Goal: Check status: Check status

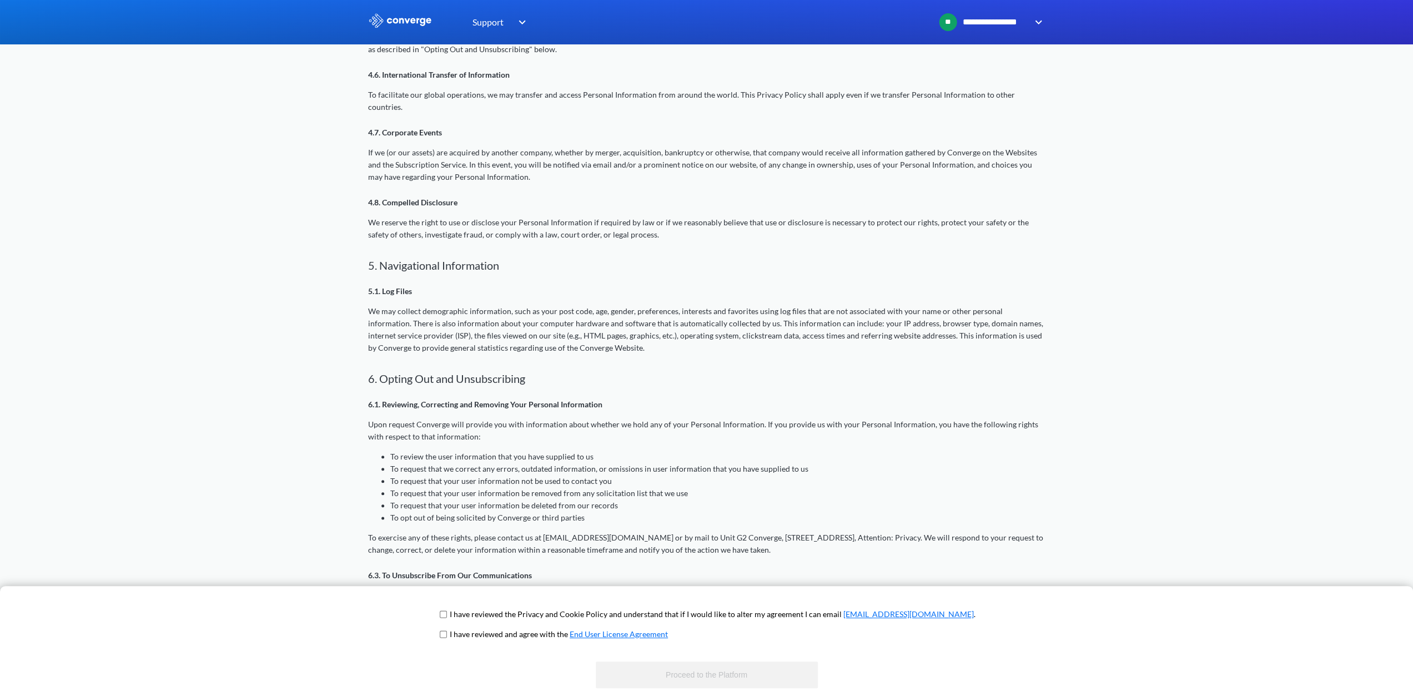
scroll to position [1091, 0]
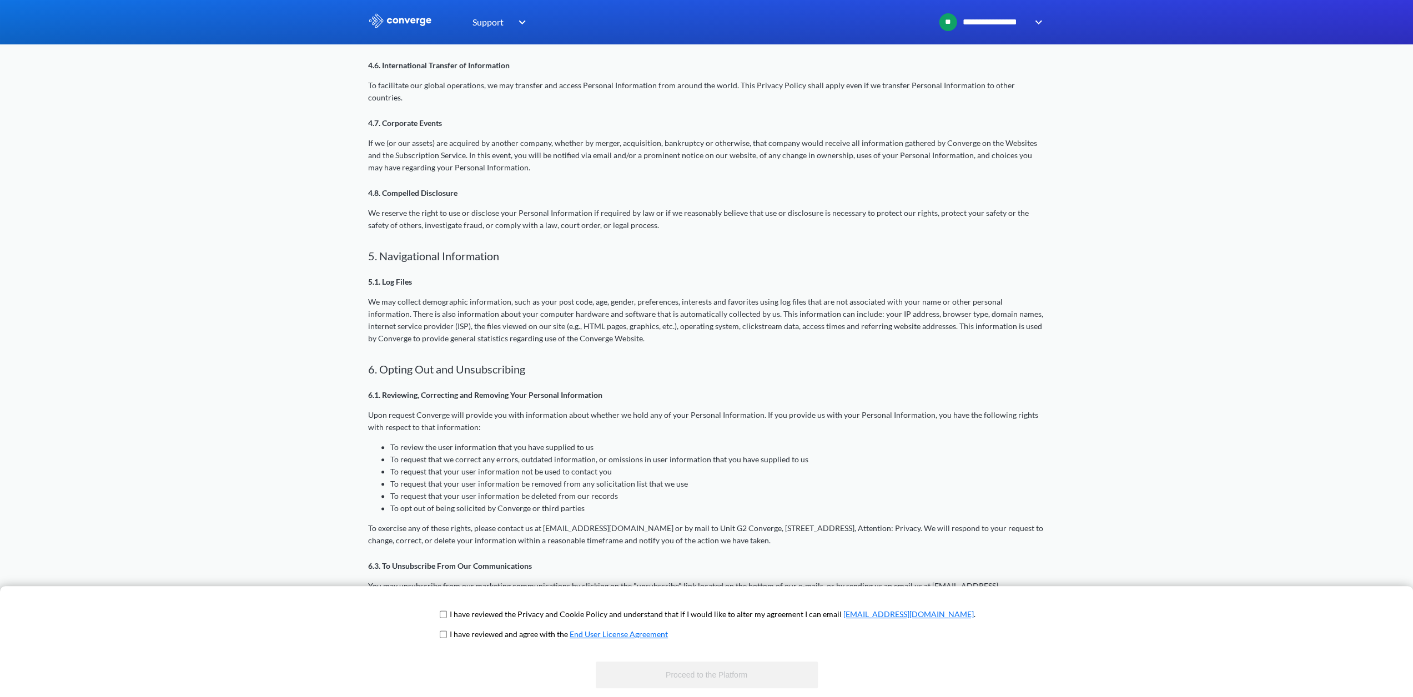
click at [447, 617] on input "checkbox" at bounding box center [443, 614] width 7 height 9
checkbox input "true"
click at [447, 637] on input "checkbox" at bounding box center [443, 634] width 7 height 9
checkbox input "true"
click at [447, 618] on input "checkbox" at bounding box center [443, 614] width 7 height 9
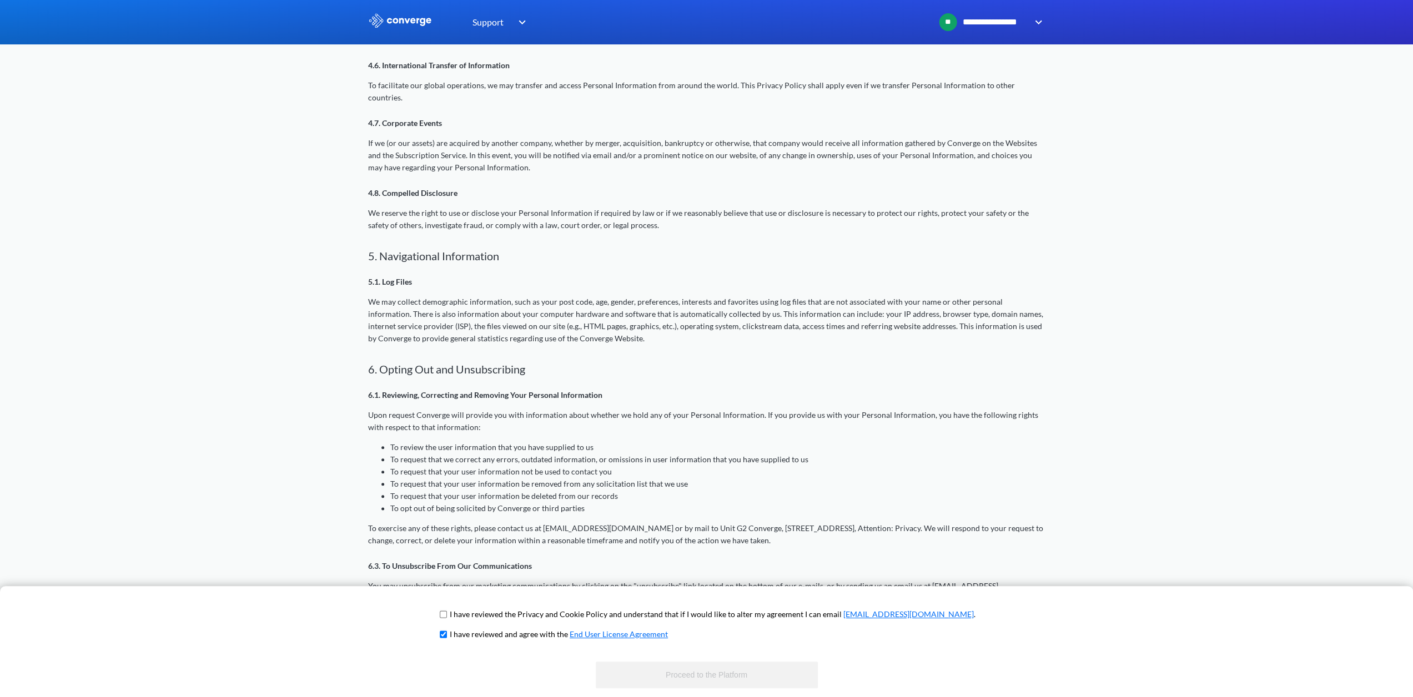
click at [447, 618] on input "checkbox" at bounding box center [443, 614] width 7 height 9
checkbox input "true"
click at [625, 680] on button "Proceed to the Platform" at bounding box center [707, 675] width 222 height 27
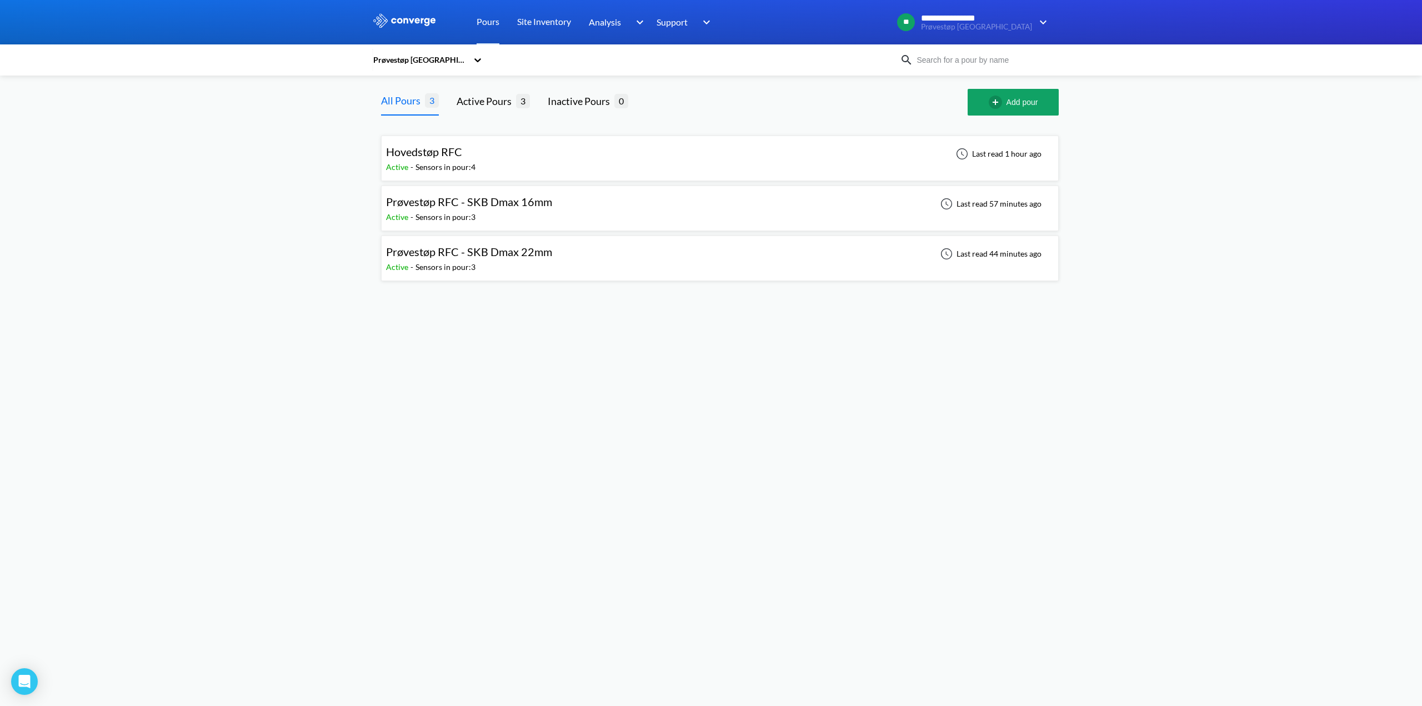
click at [549, 160] on div "Hovedstøp RFC Active - Sensors in pour: 4 Last read 1 hour ago" at bounding box center [719, 158] width 667 height 36
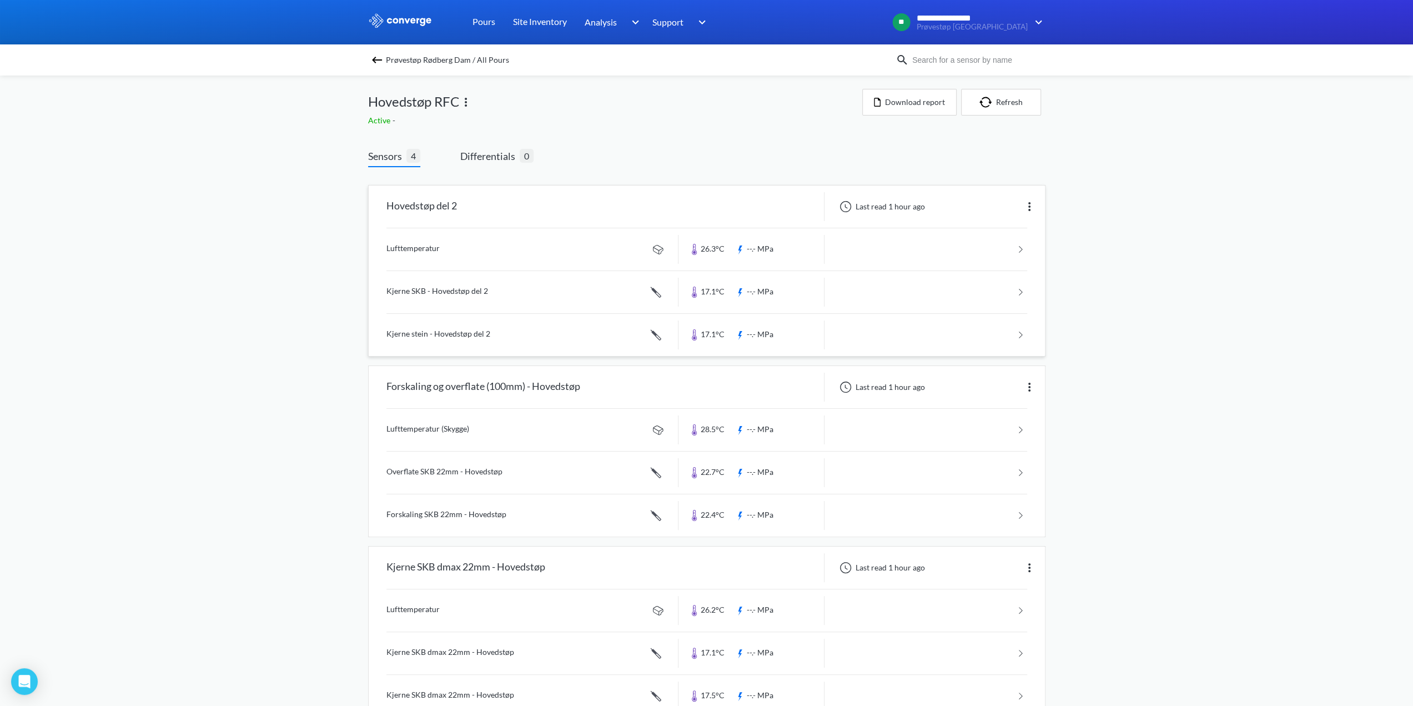
click at [442, 212] on div "Hovedstøp del 2" at bounding box center [421, 206] width 71 height 29
click at [884, 258] on link at bounding box center [706, 249] width 641 height 42
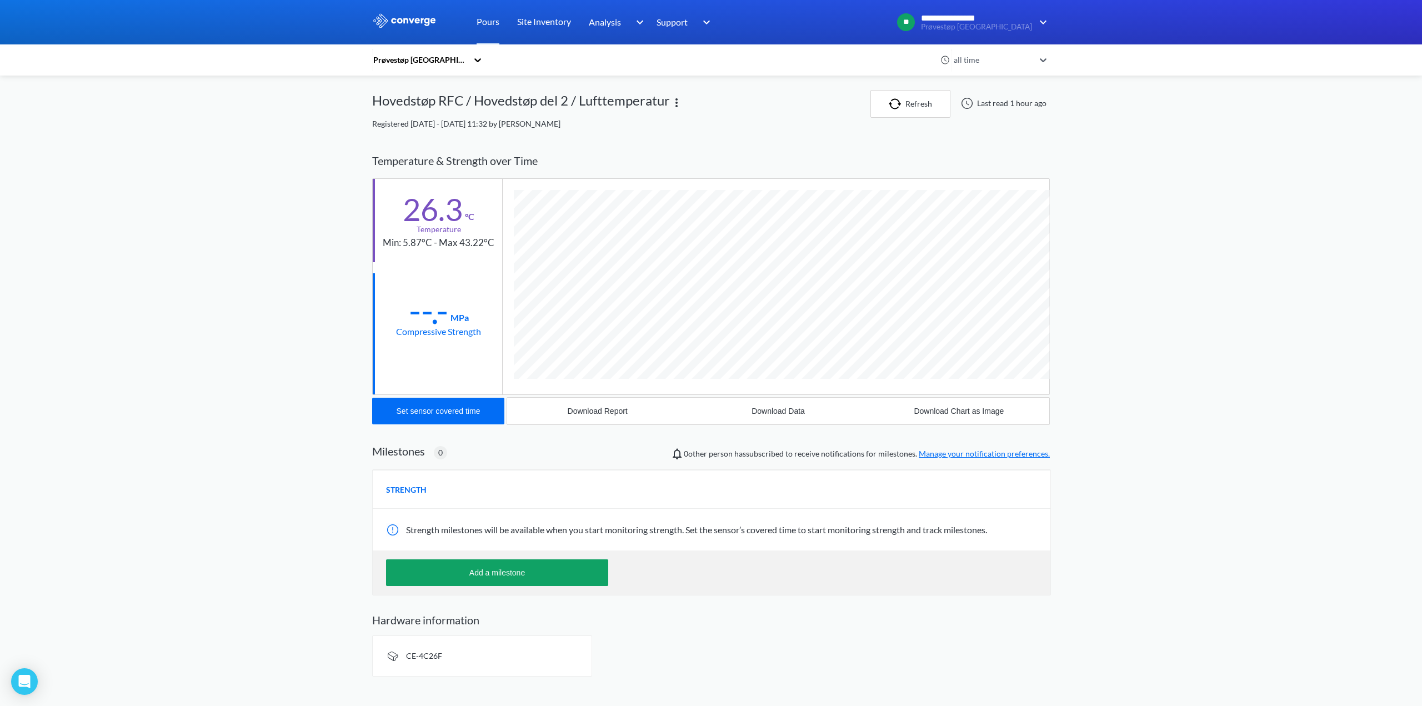
scroll to position [584, 677]
click at [615, 413] on div "Download Report" at bounding box center [597, 410] width 60 height 9
click at [262, 202] on div "**********" at bounding box center [711, 342] width 1422 height 685
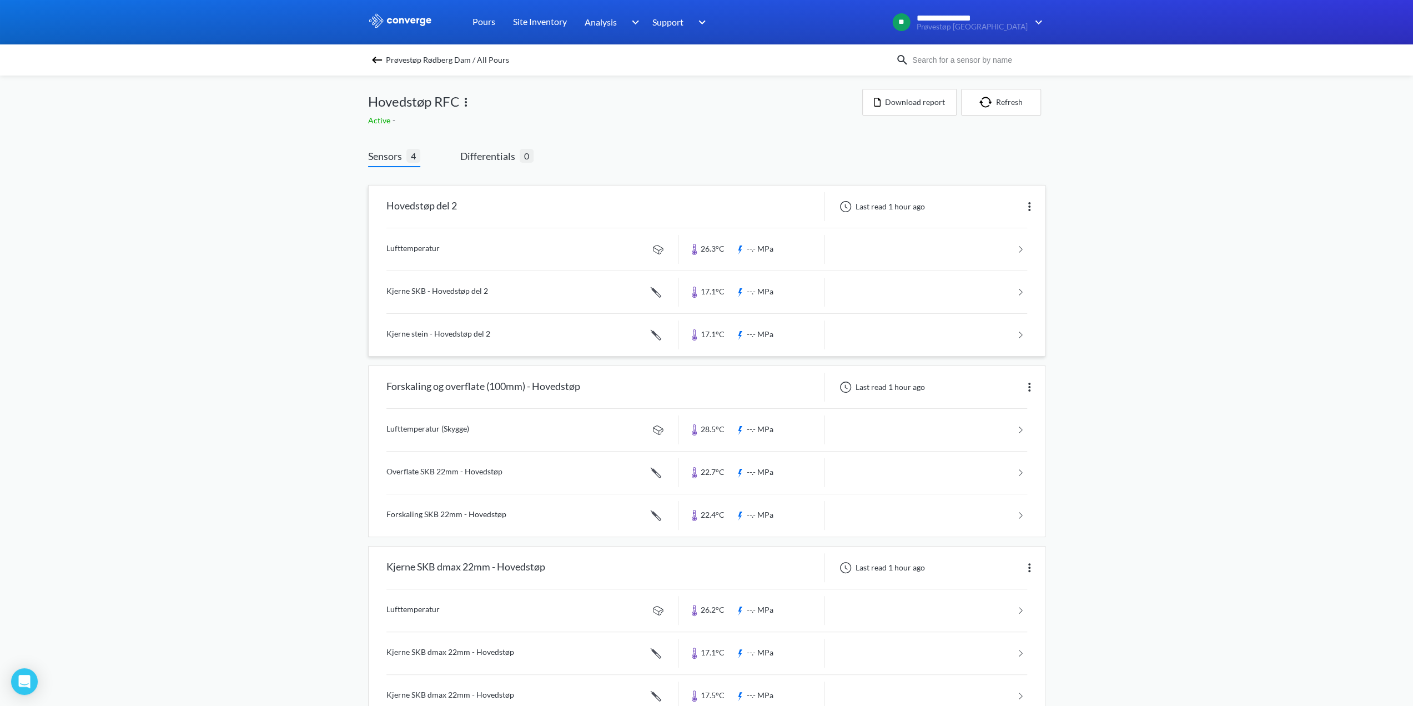
click at [488, 296] on link at bounding box center [706, 292] width 641 height 42
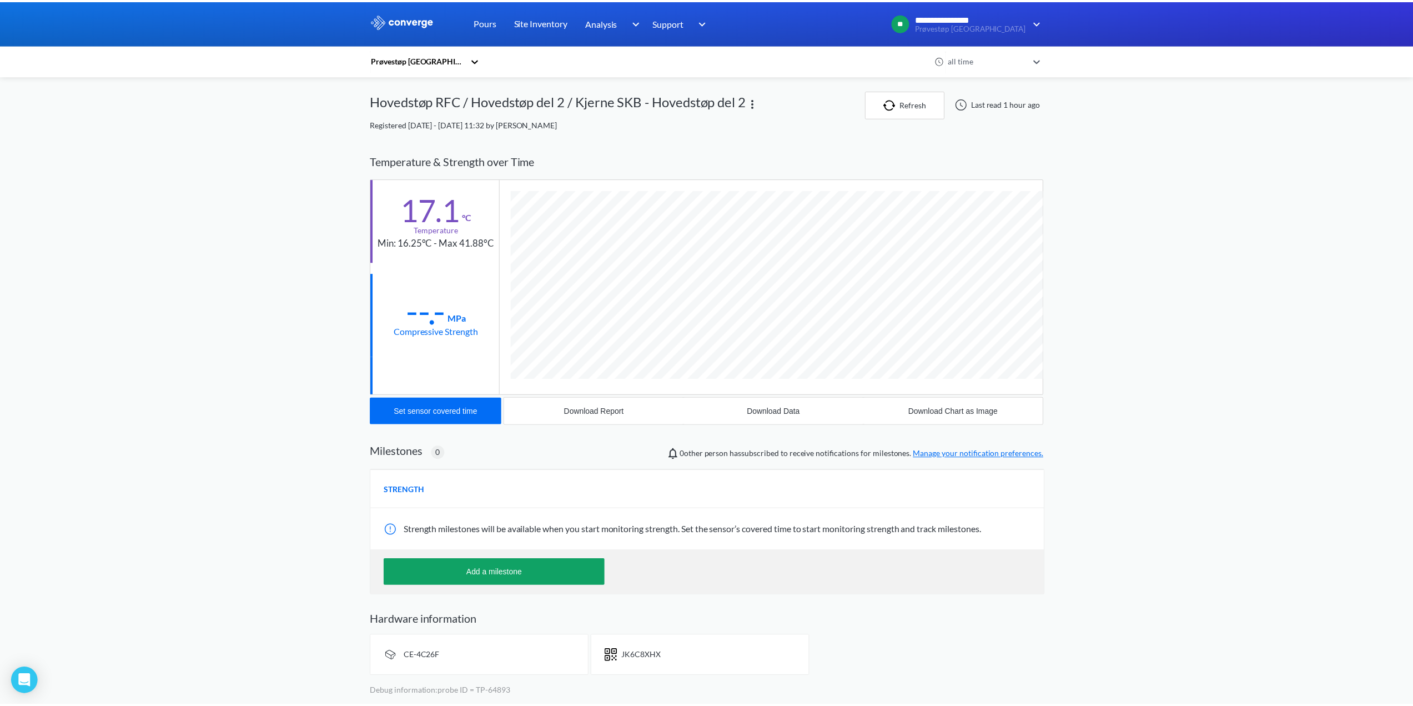
scroll to position [605, 677]
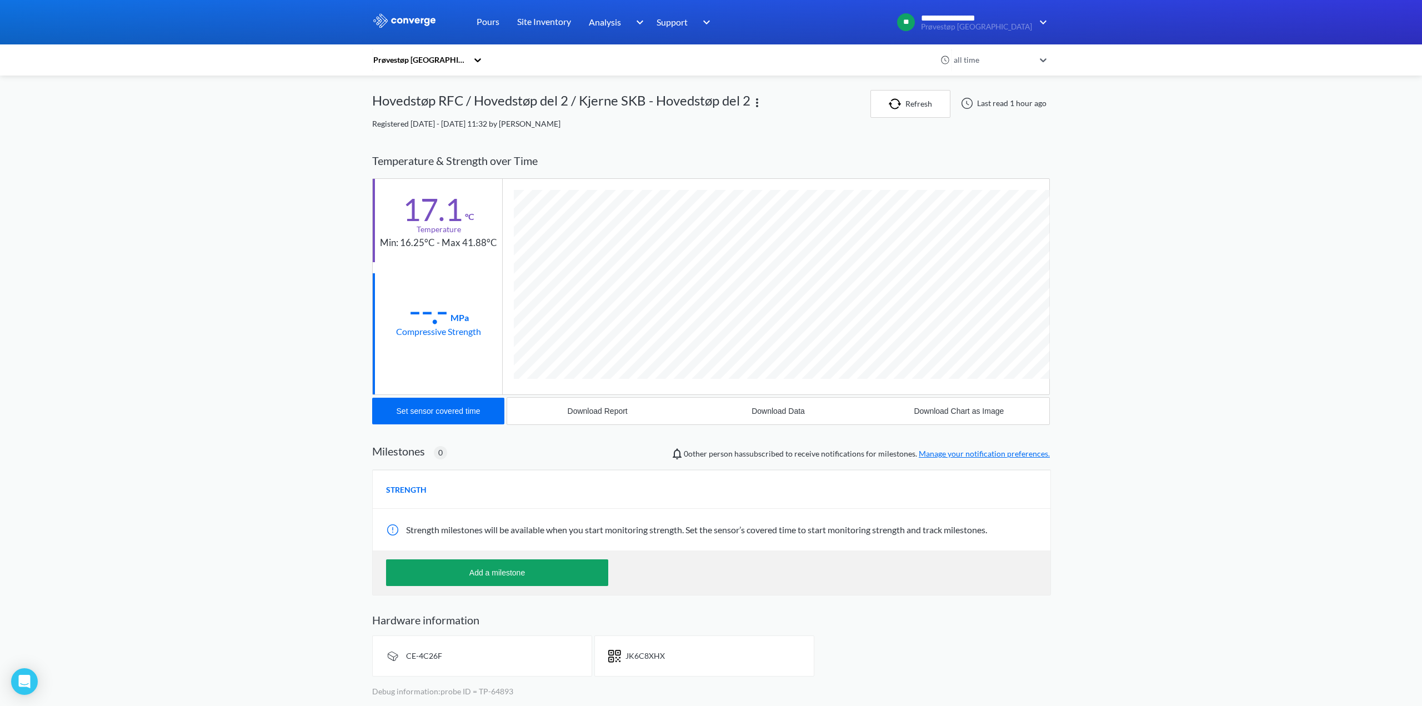
click at [242, 283] on div "**********" at bounding box center [711, 352] width 1422 height 705
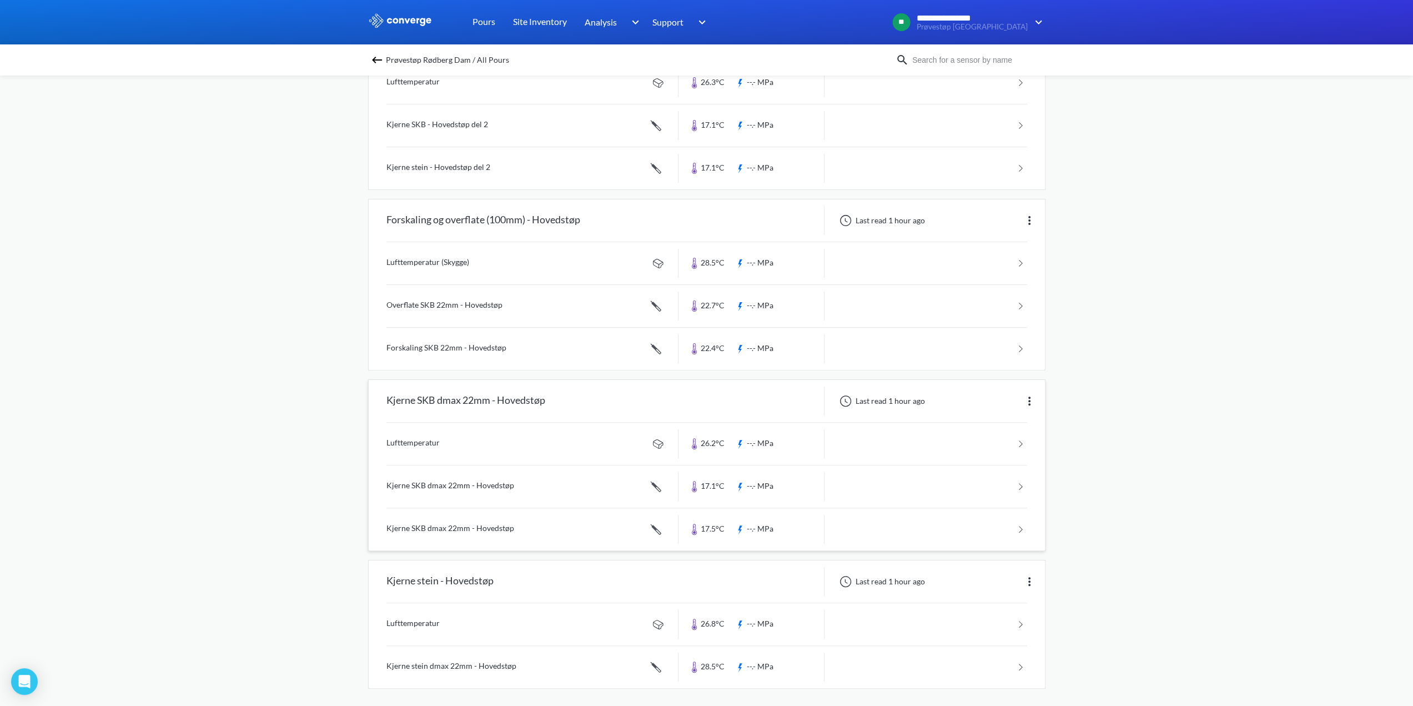
scroll to position [168, 0]
click at [567, 619] on link at bounding box center [706, 623] width 641 height 42
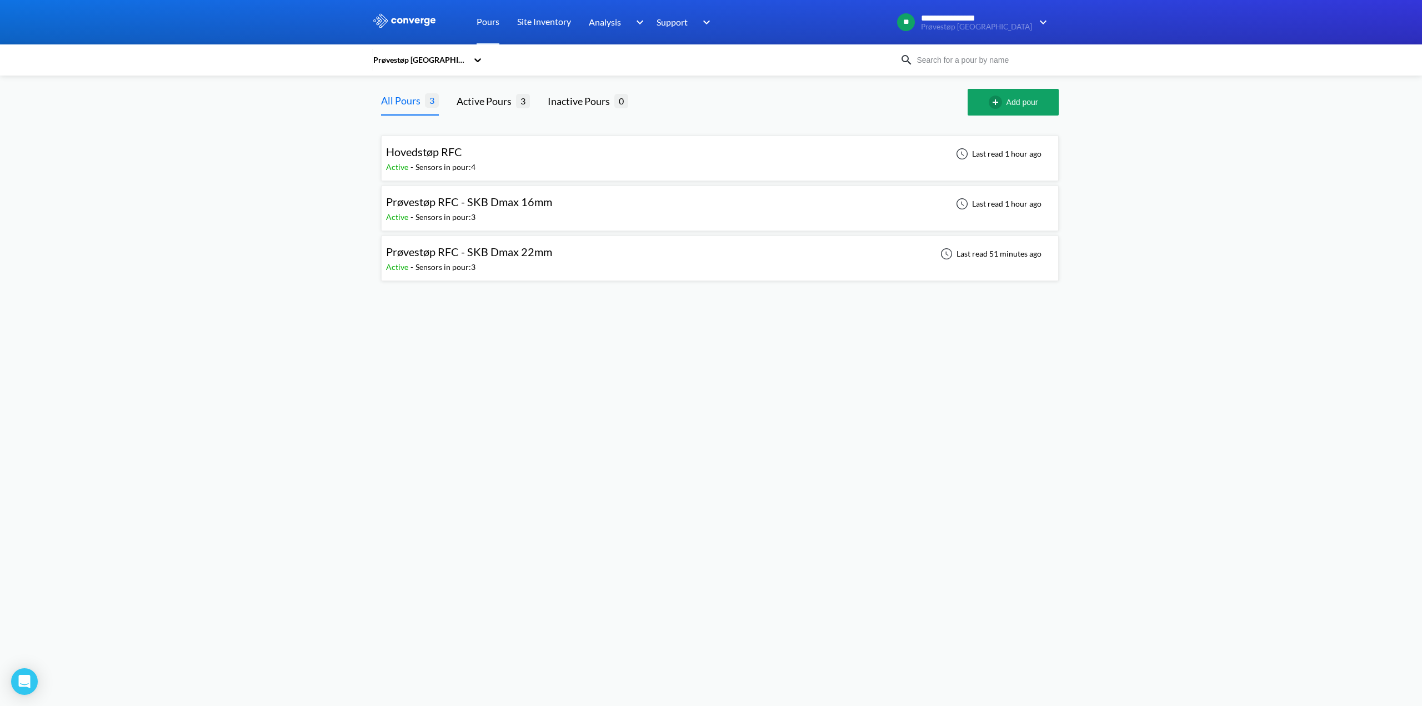
click at [486, 250] on span "Prøvestøp RFC - SKB Dmax 22mm" at bounding box center [469, 251] width 166 height 13
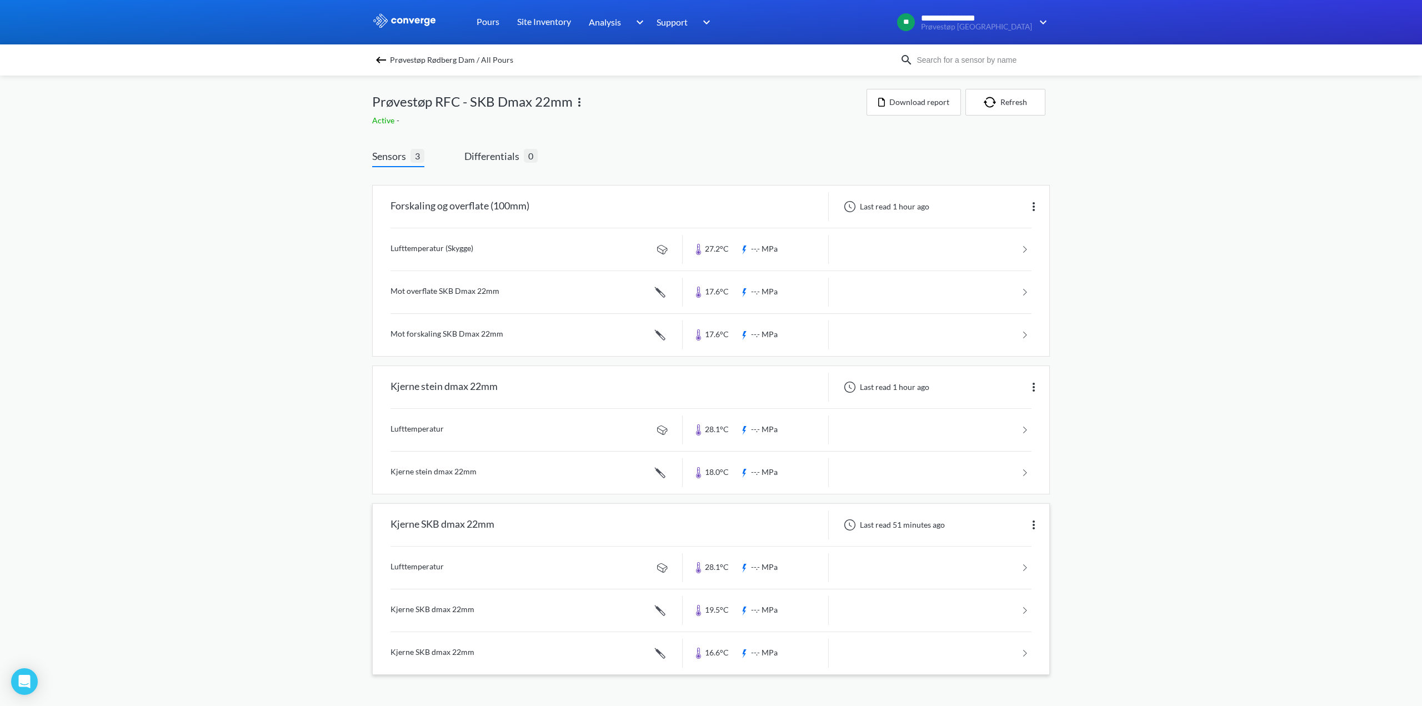
click at [505, 615] on link at bounding box center [710, 610] width 641 height 42
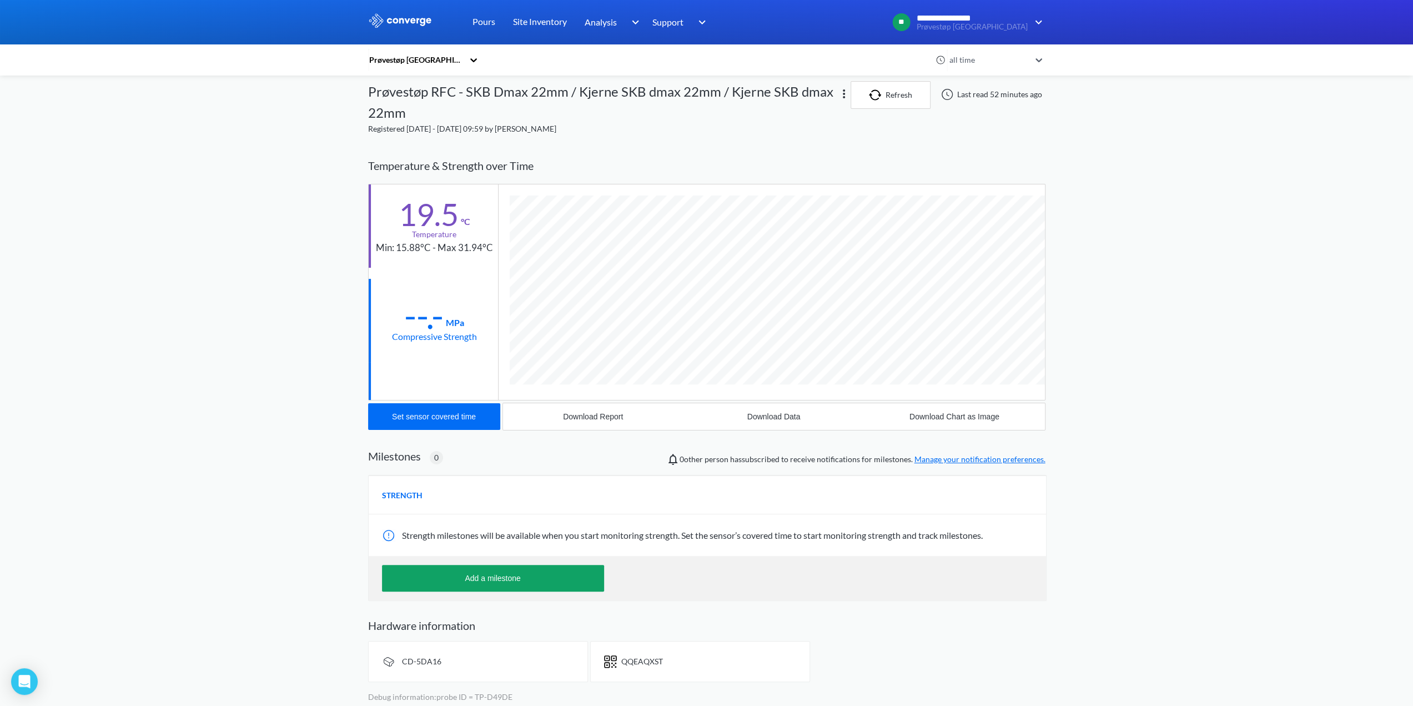
scroll to position [11, 0]
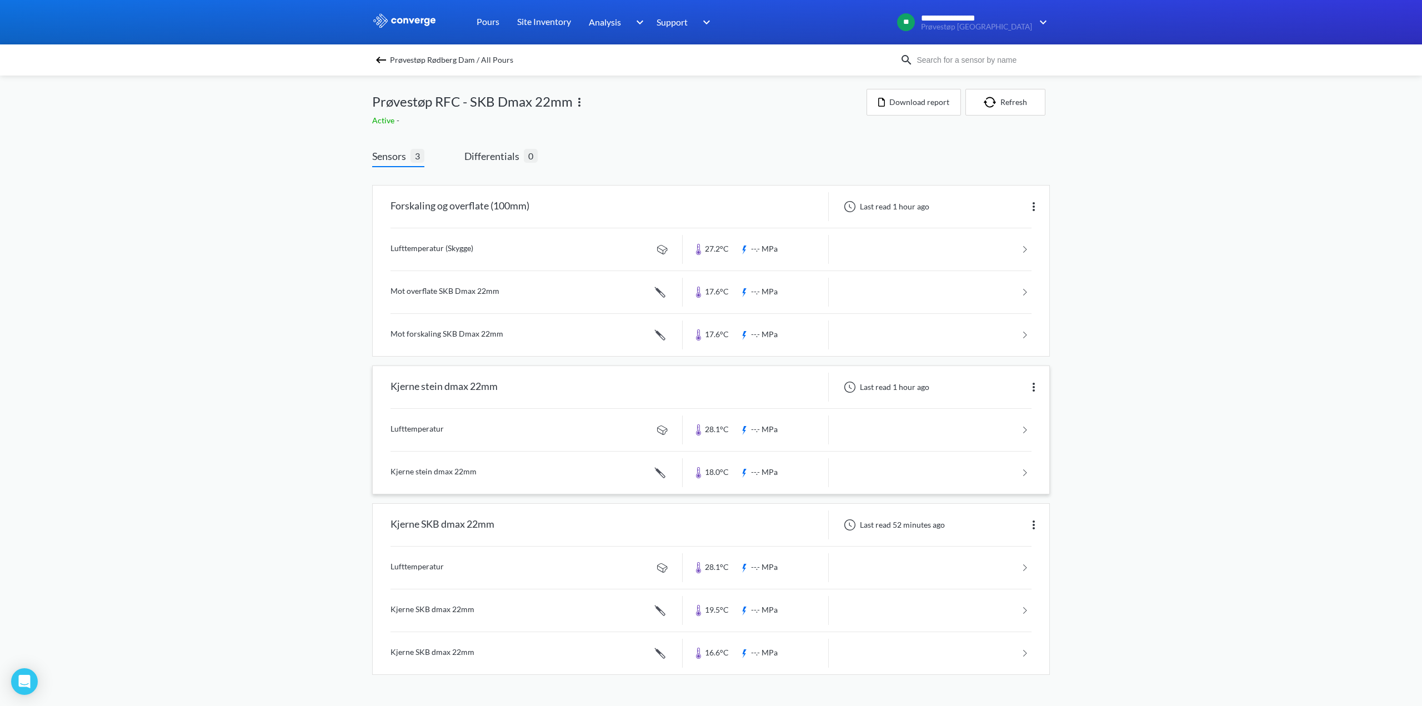
click at [529, 459] on link at bounding box center [710, 472] width 641 height 42
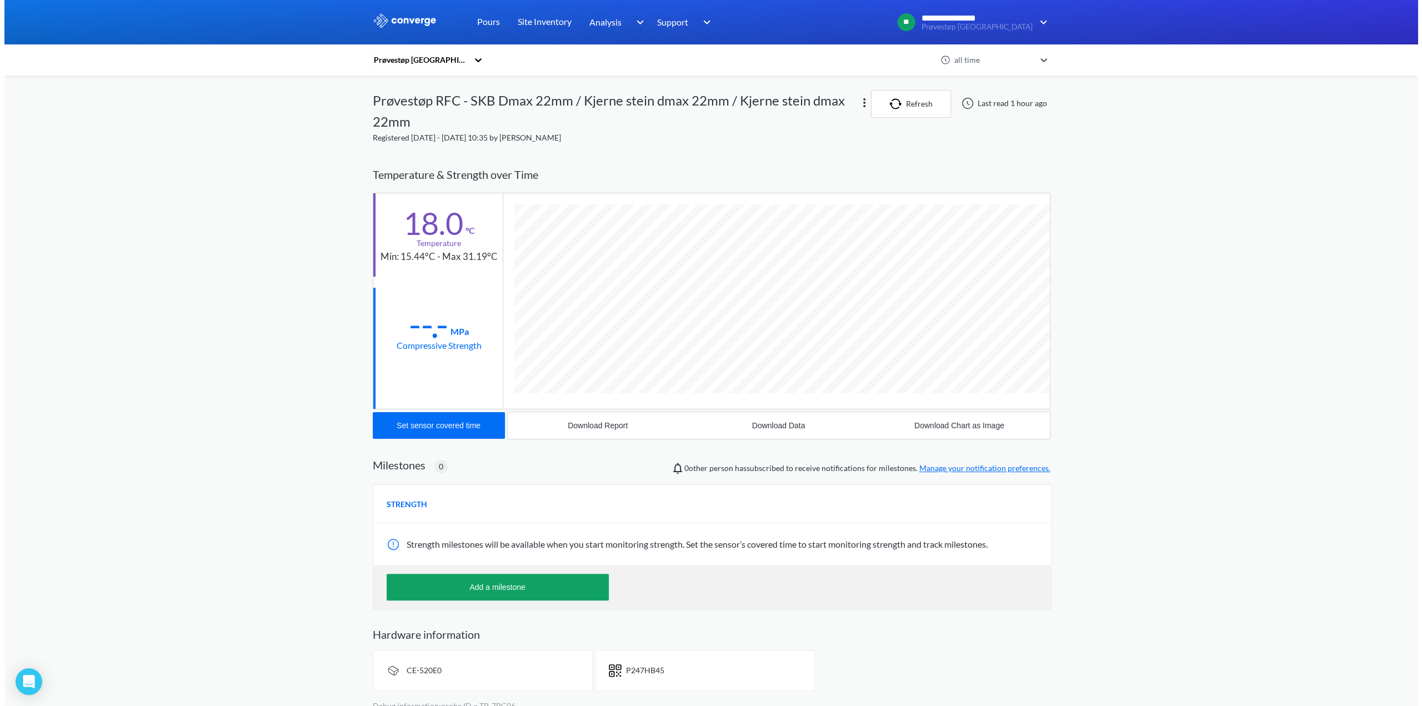
scroll to position [620, 677]
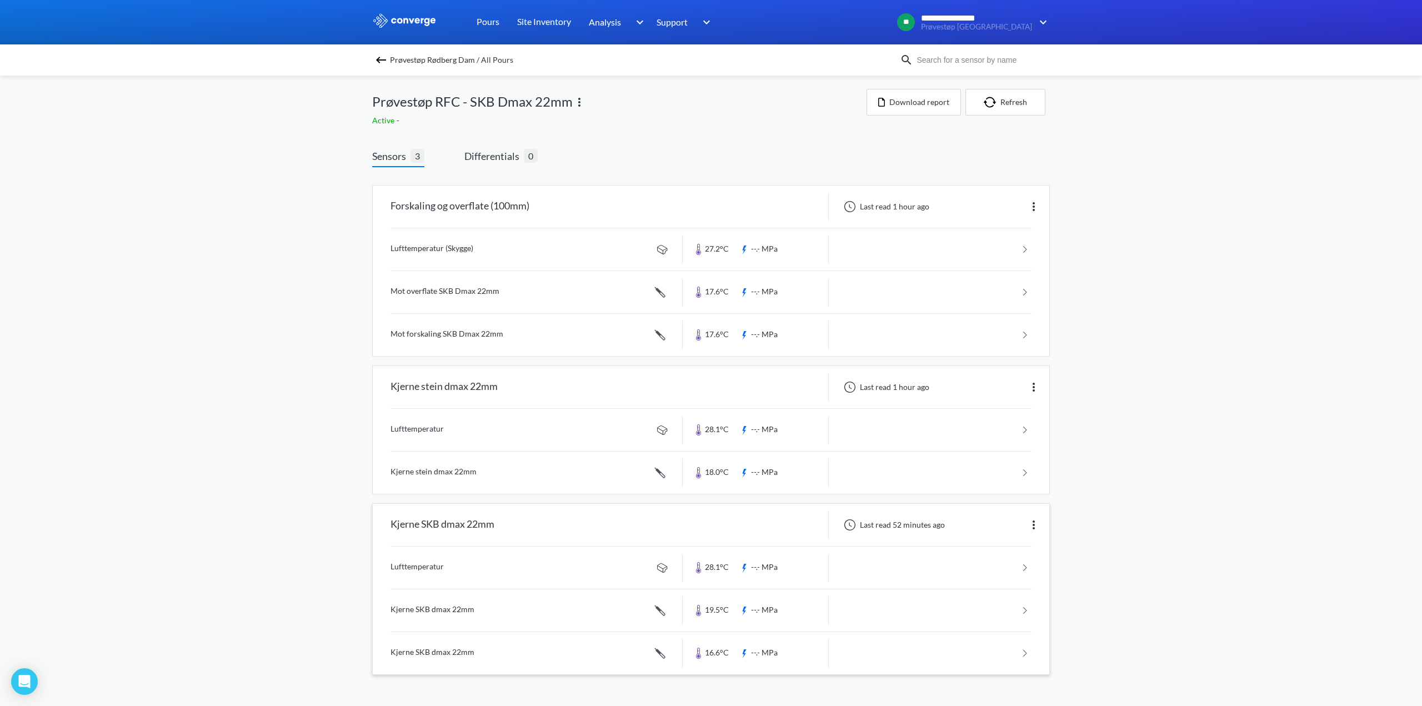
click at [472, 638] on link at bounding box center [710, 653] width 641 height 42
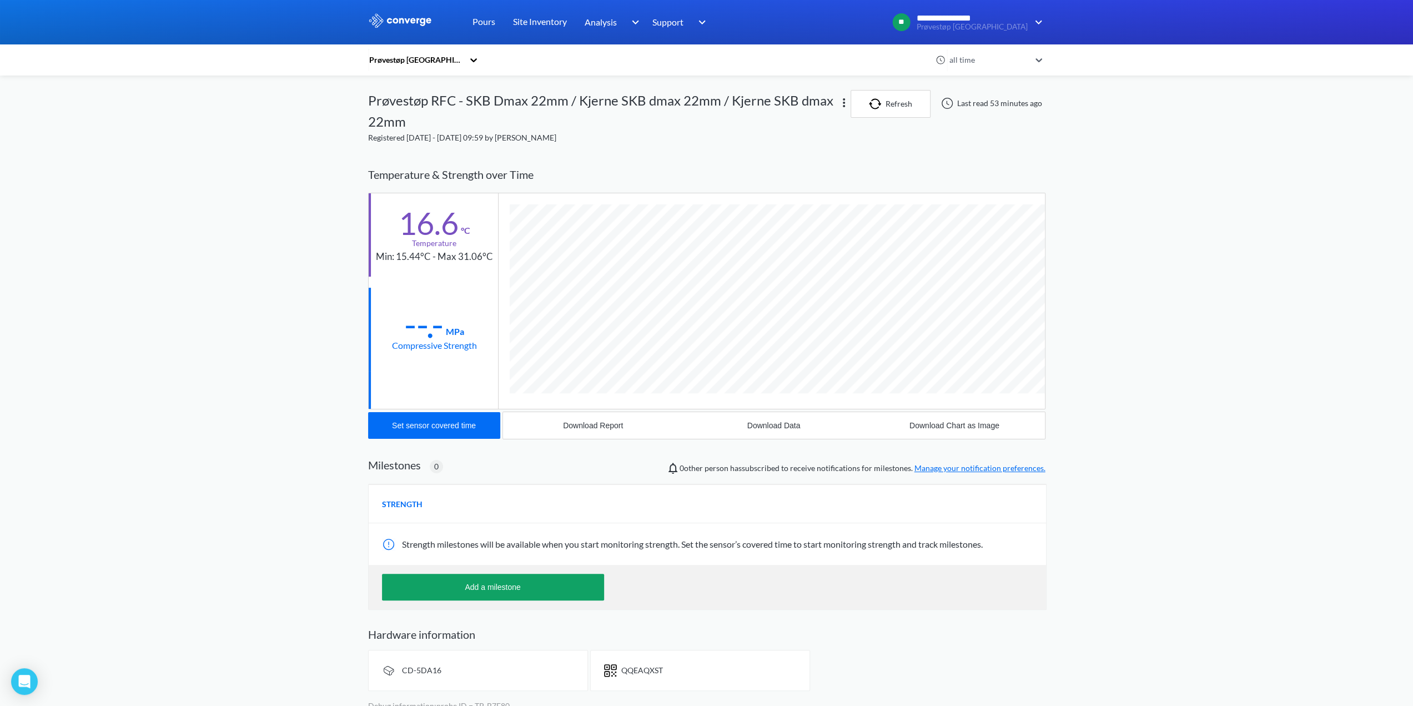
scroll to position [620, 677]
click at [937, 429] on button "Download Chart as Image" at bounding box center [954, 425] width 180 height 27
click at [769, 421] on div "Download Data" at bounding box center [773, 425] width 53 height 9
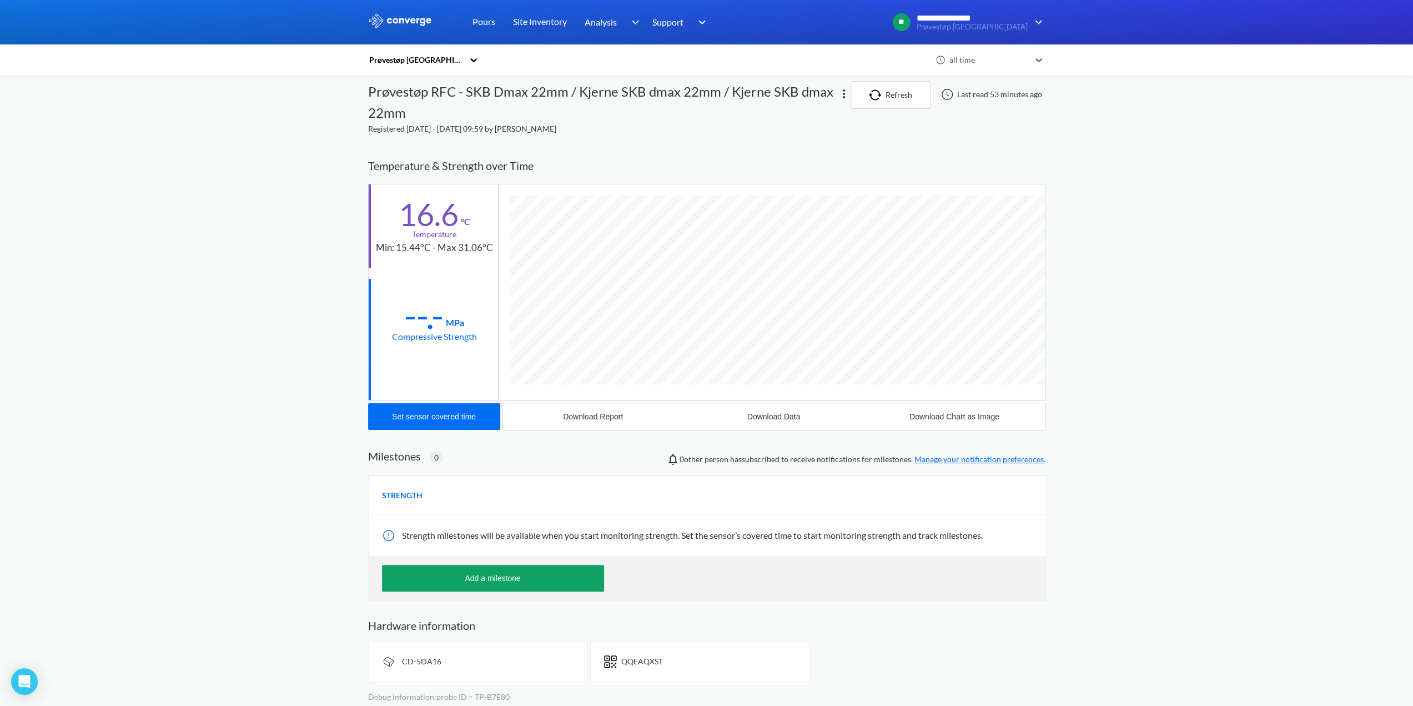
scroll to position [11, 0]
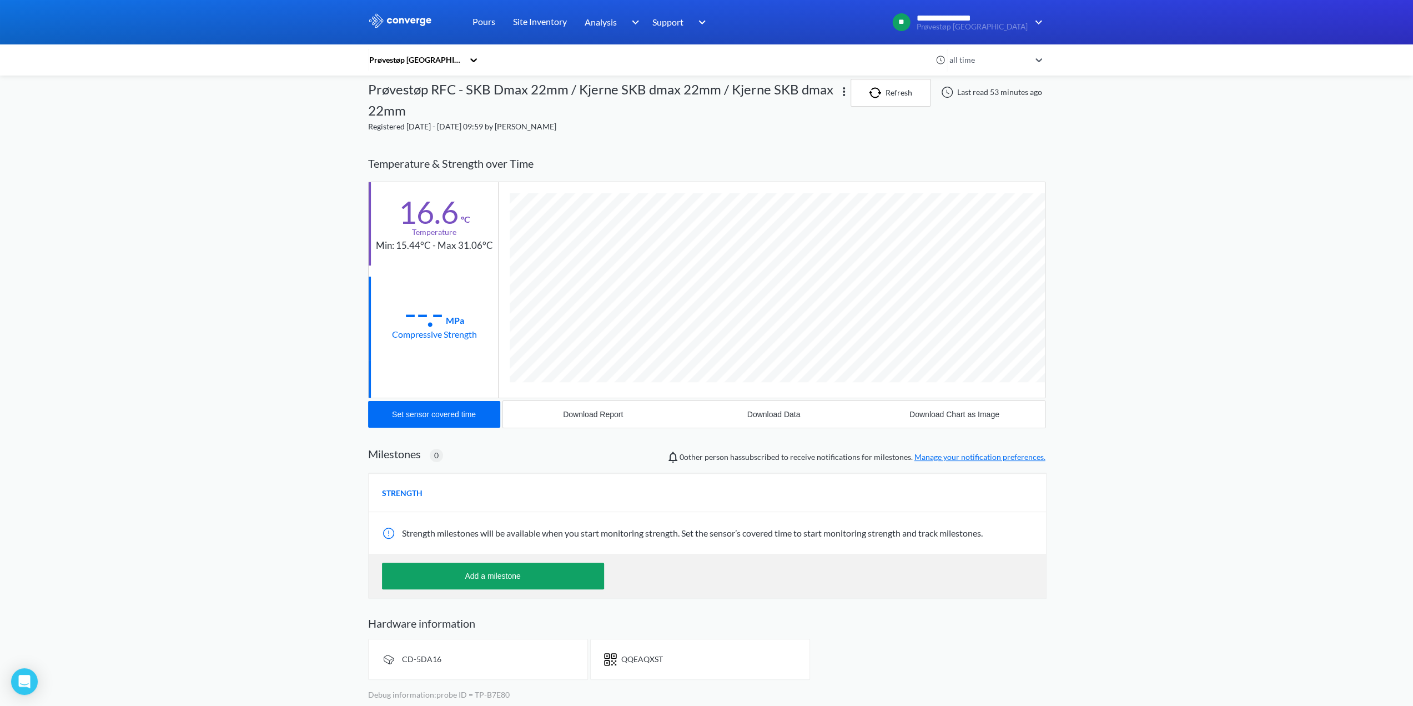
click at [238, 498] on div "**********" at bounding box center [706, 348] width 1413 height 719
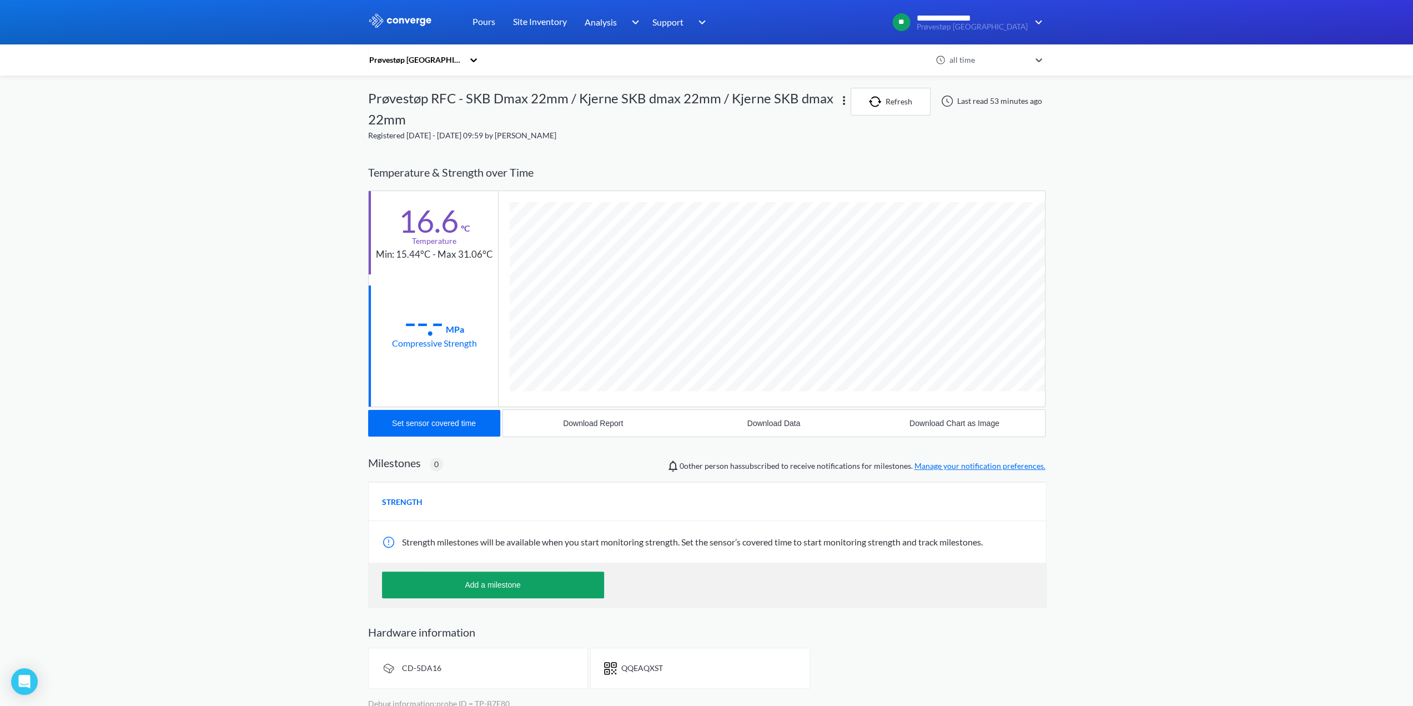
scroll to position [0, 0]
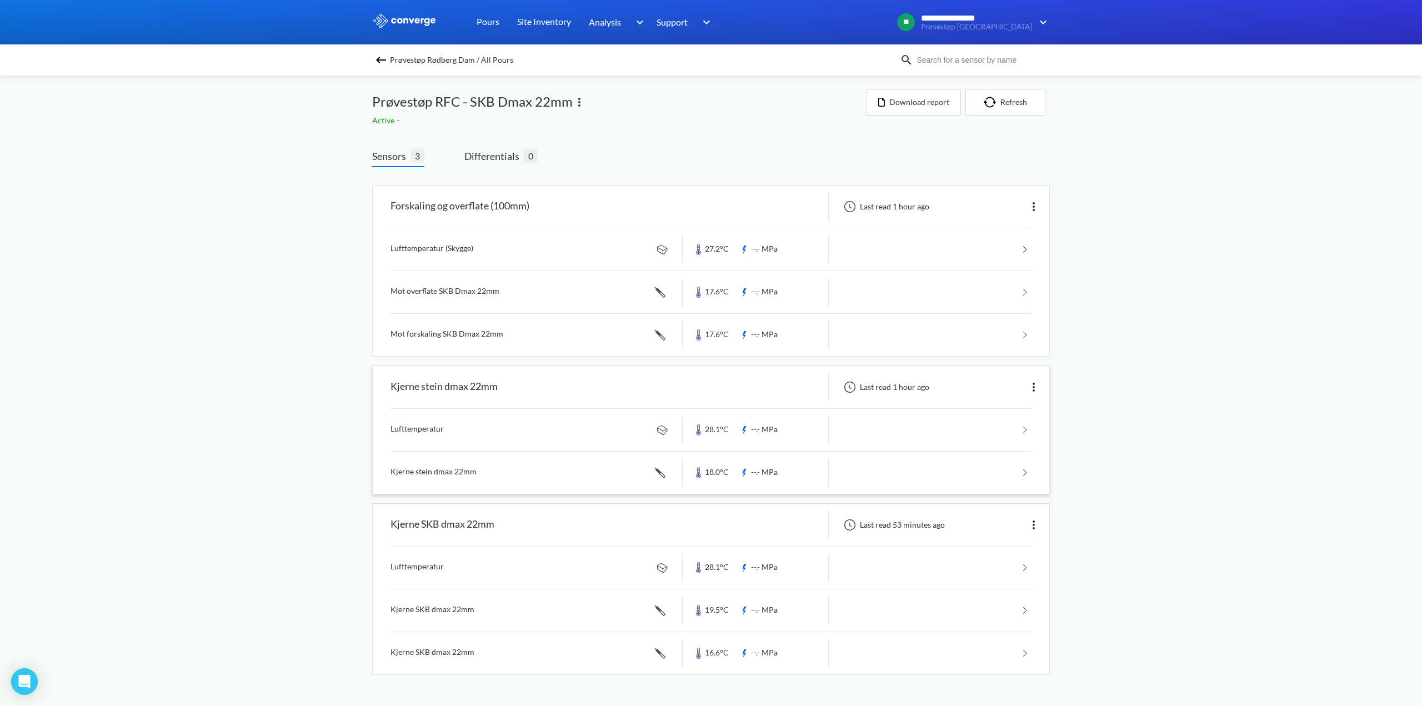
click at [569, 476] on link at bounding box center [710, 472] width 641 height 42
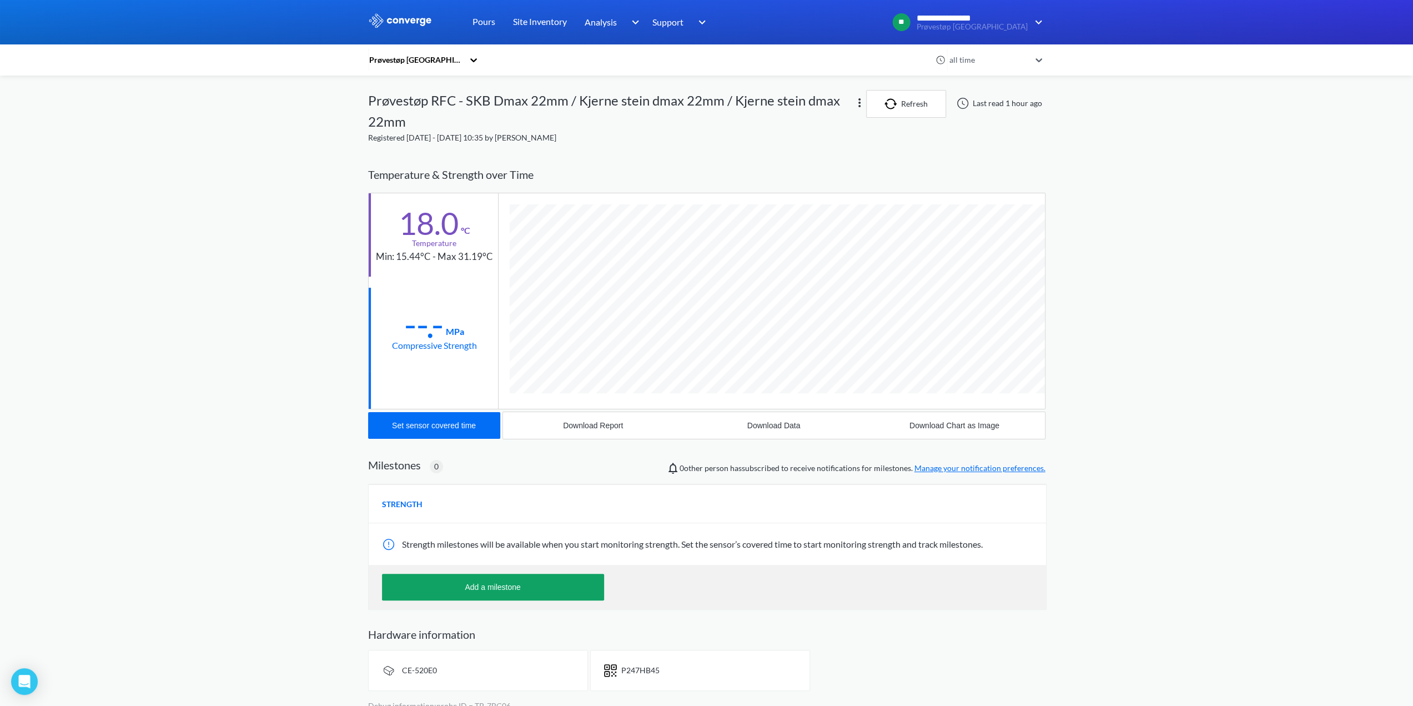
scroll to position [620, 677]
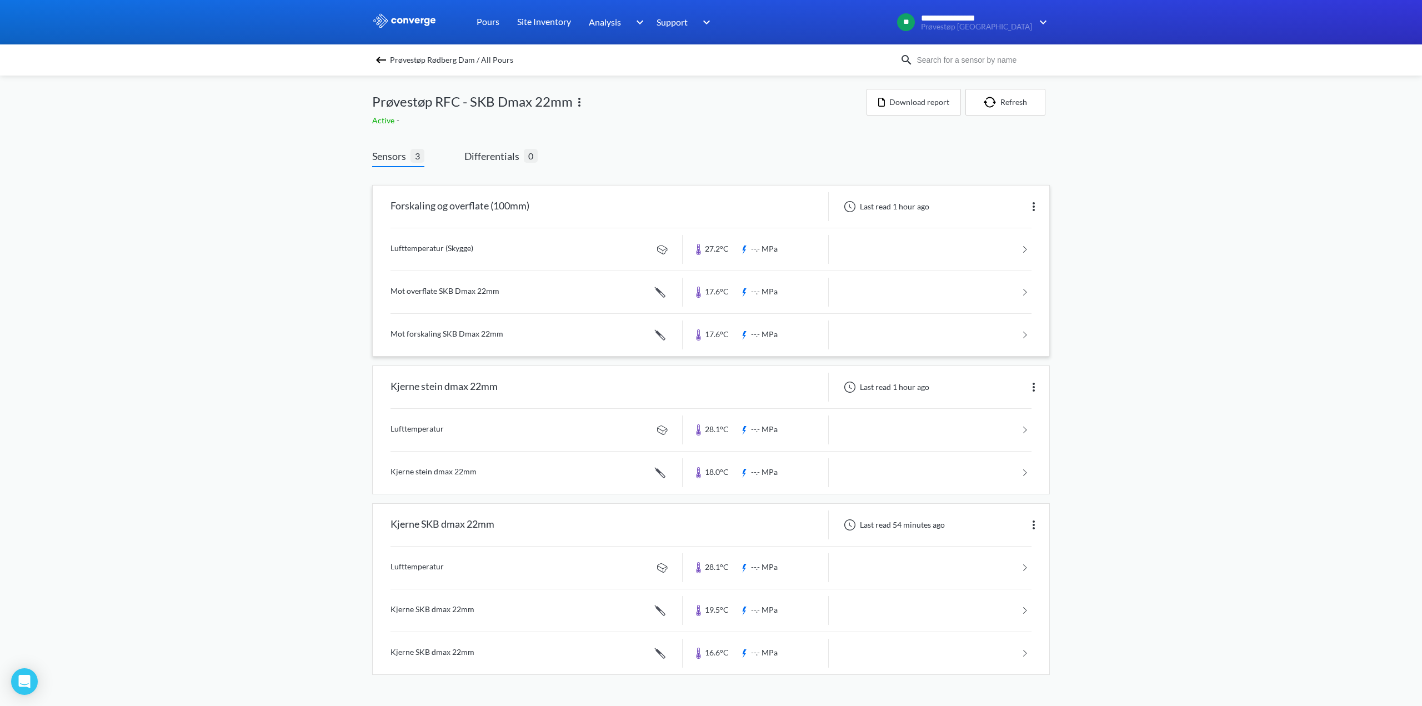
click at [554, 305] on link at bounding box center [710, 292] width 641 height 42
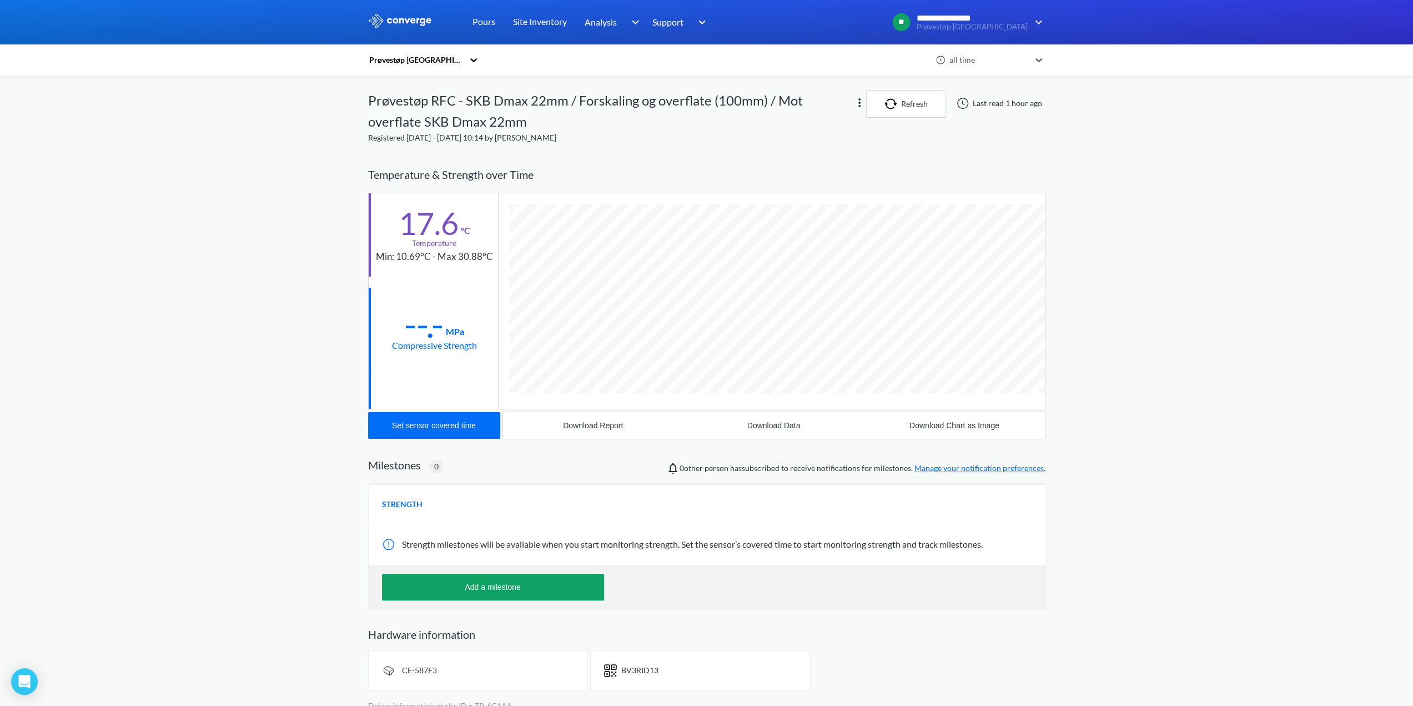
scroll to position [620, 677]
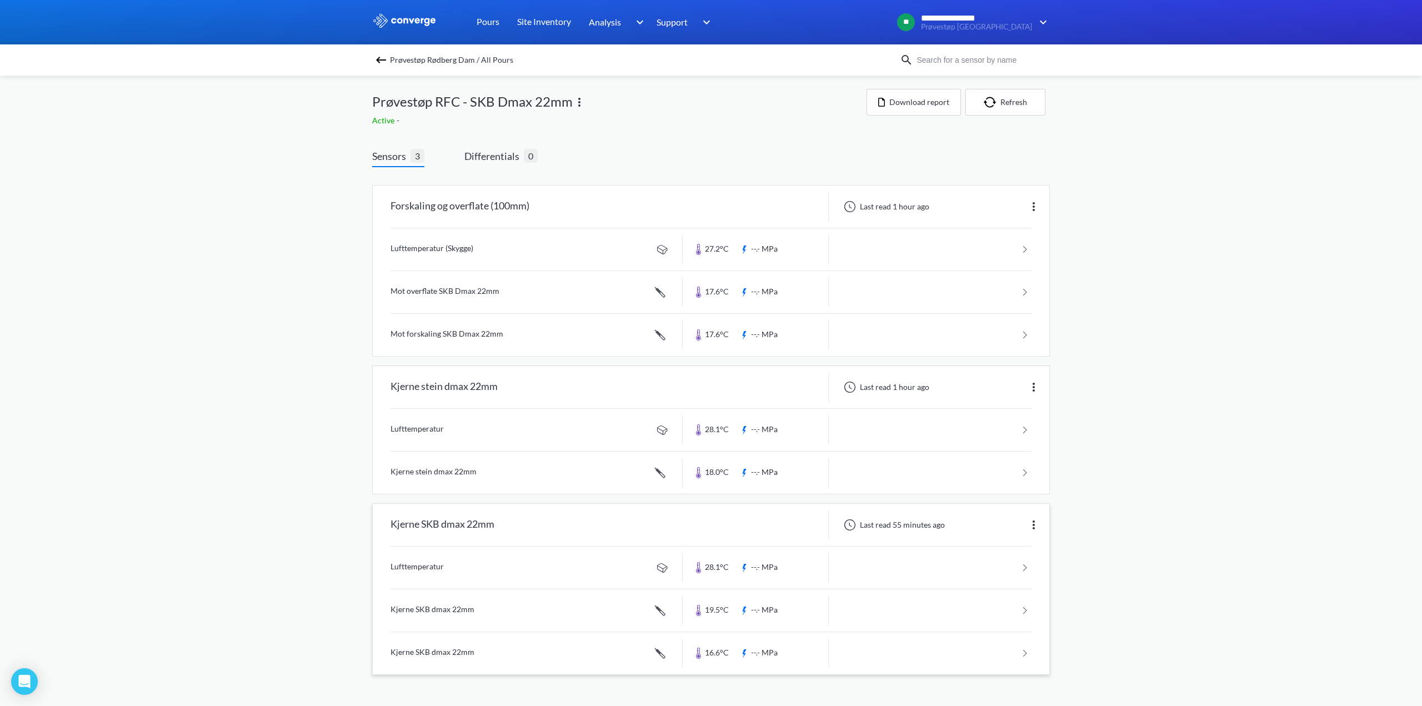
click at [526, 600] on link at bounding box center [710, 610] width 641 height 42
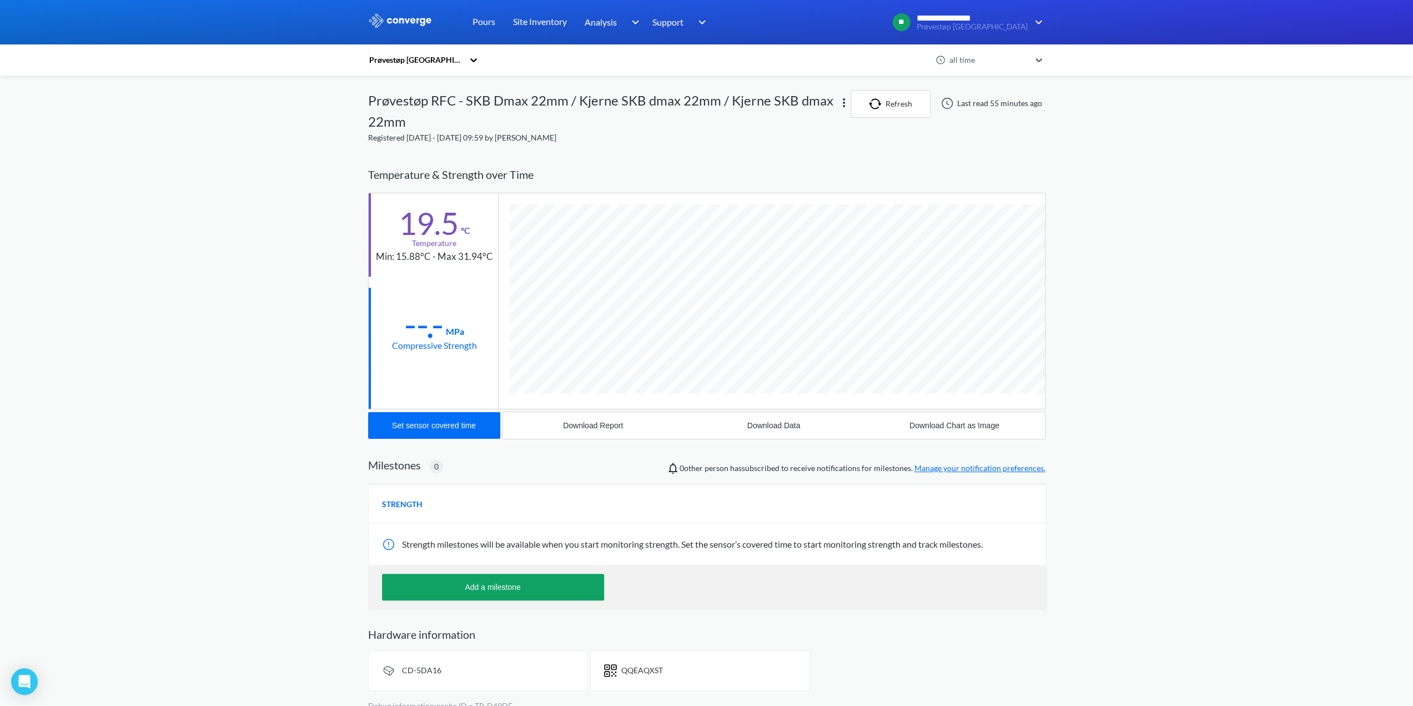
scroll to position [620, 677]
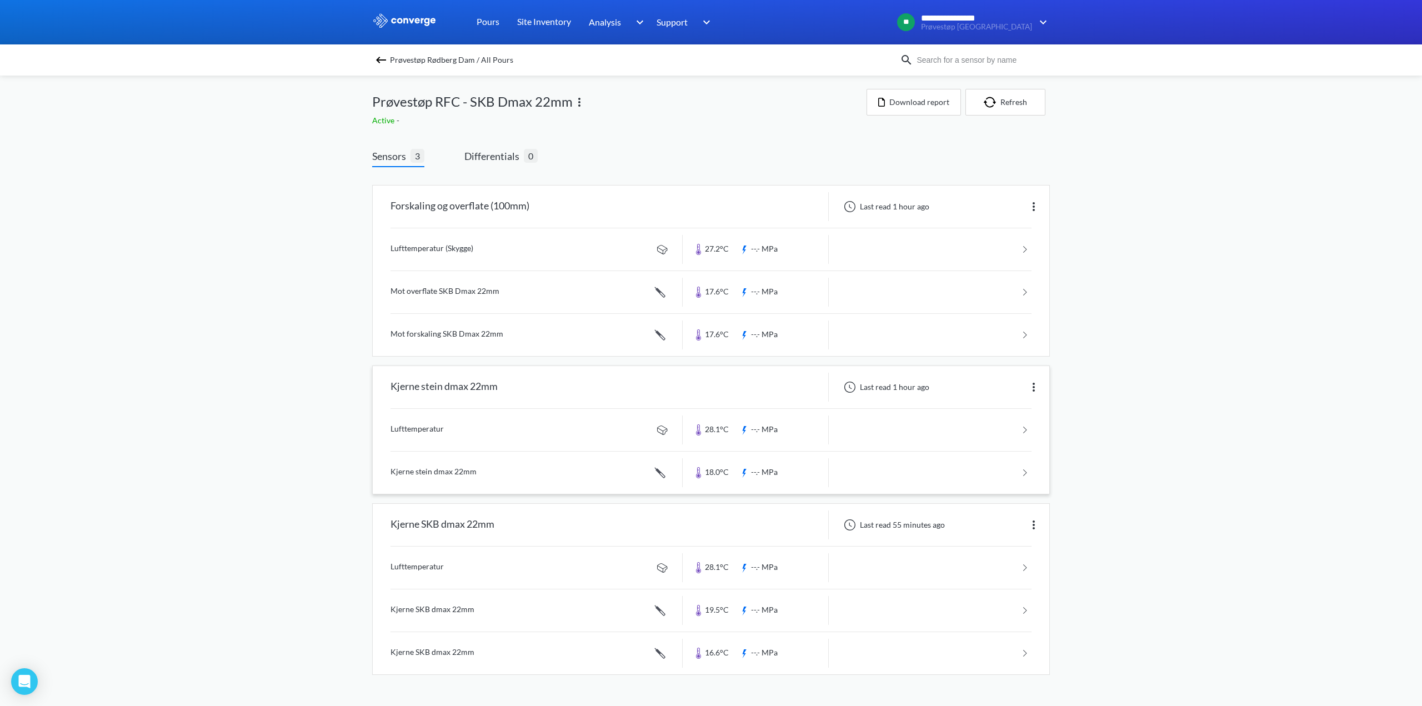
click at [496, 476] on link at bounding box center [710, 472] width 641 height 42
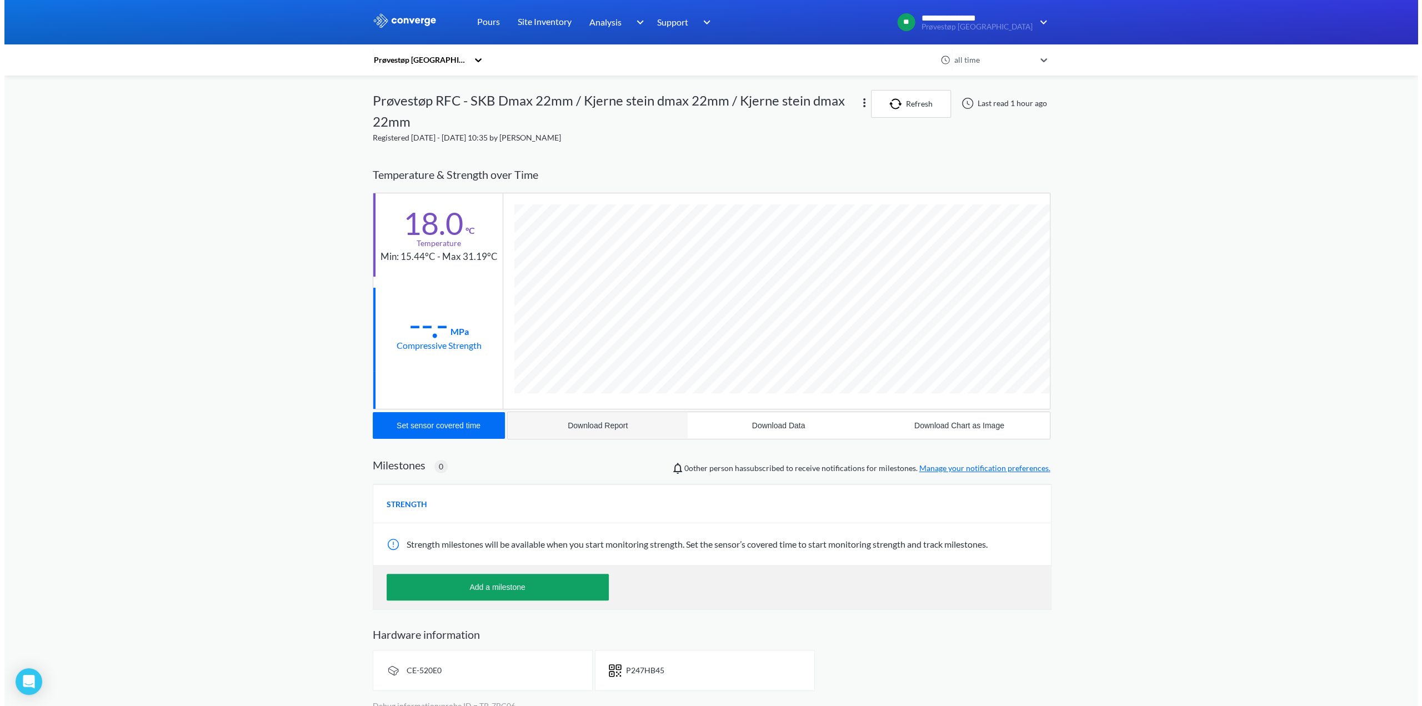
scroll to position [620, 677]
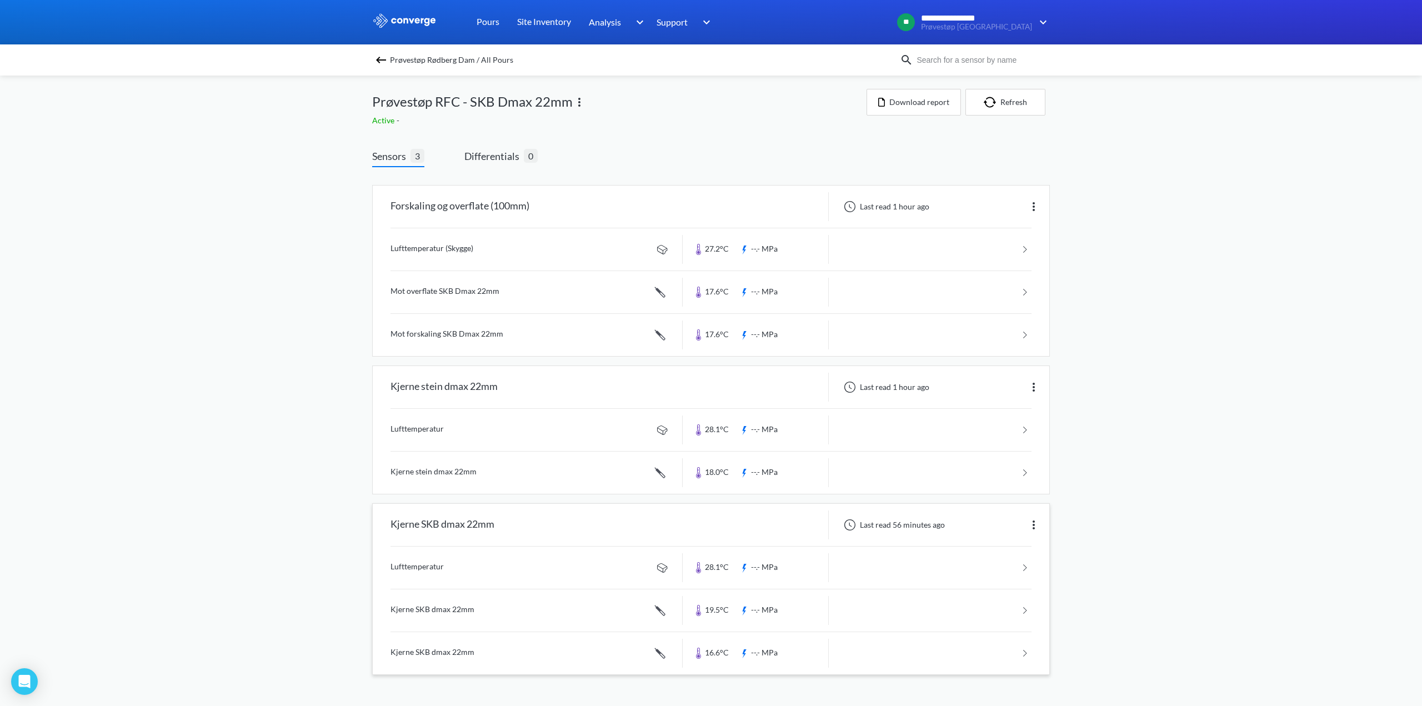
click at [501, 617] on link at bounding box center [710, 610] width 641 height 42
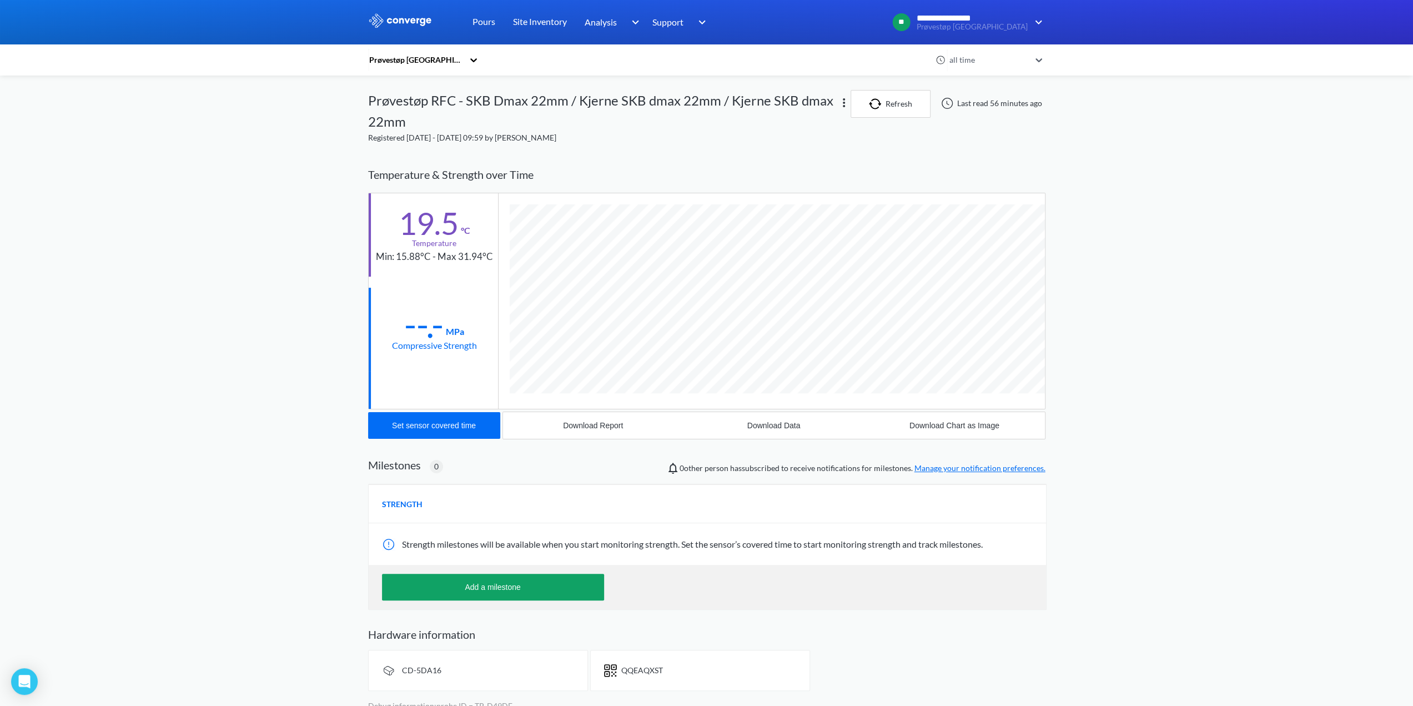
scroll to position [620, 677]
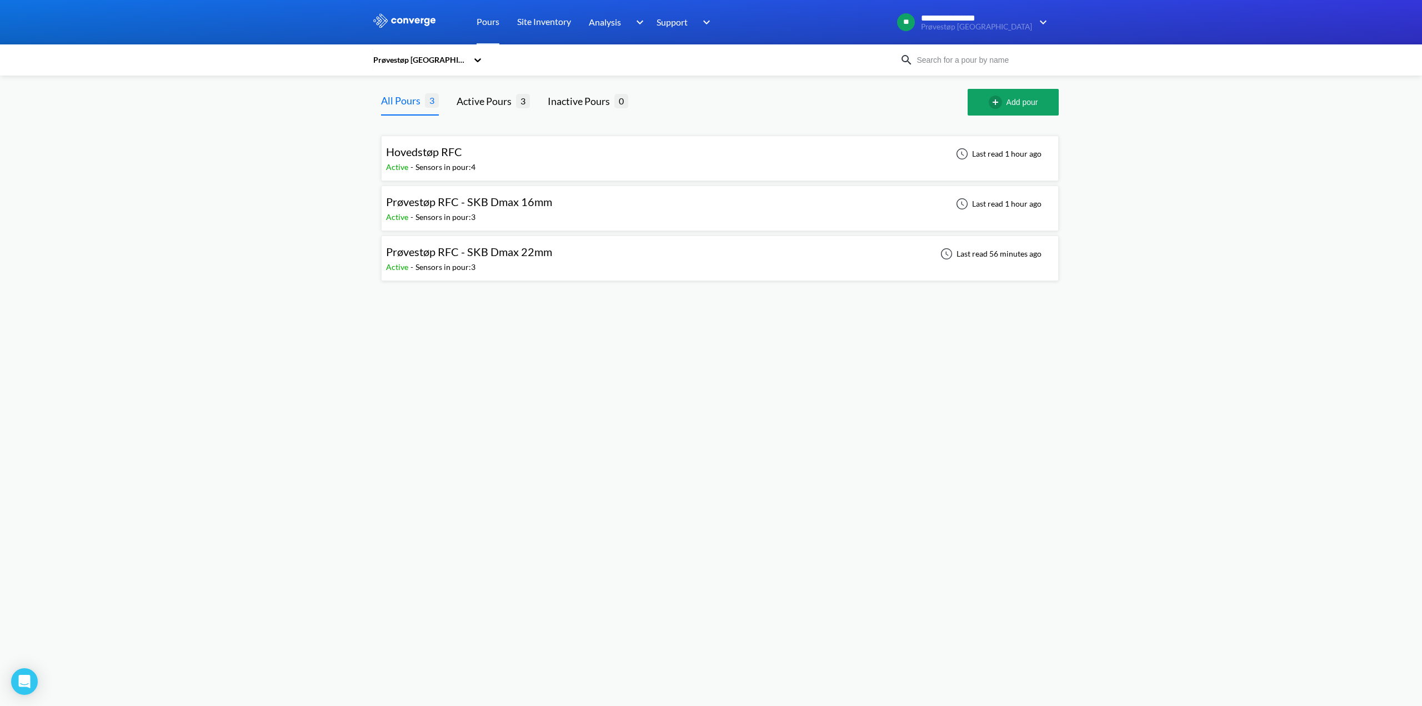
click at [491, 265] on div "Active - Sensors in pour: 3" at bounding box center [472, 267] width 172 height 12
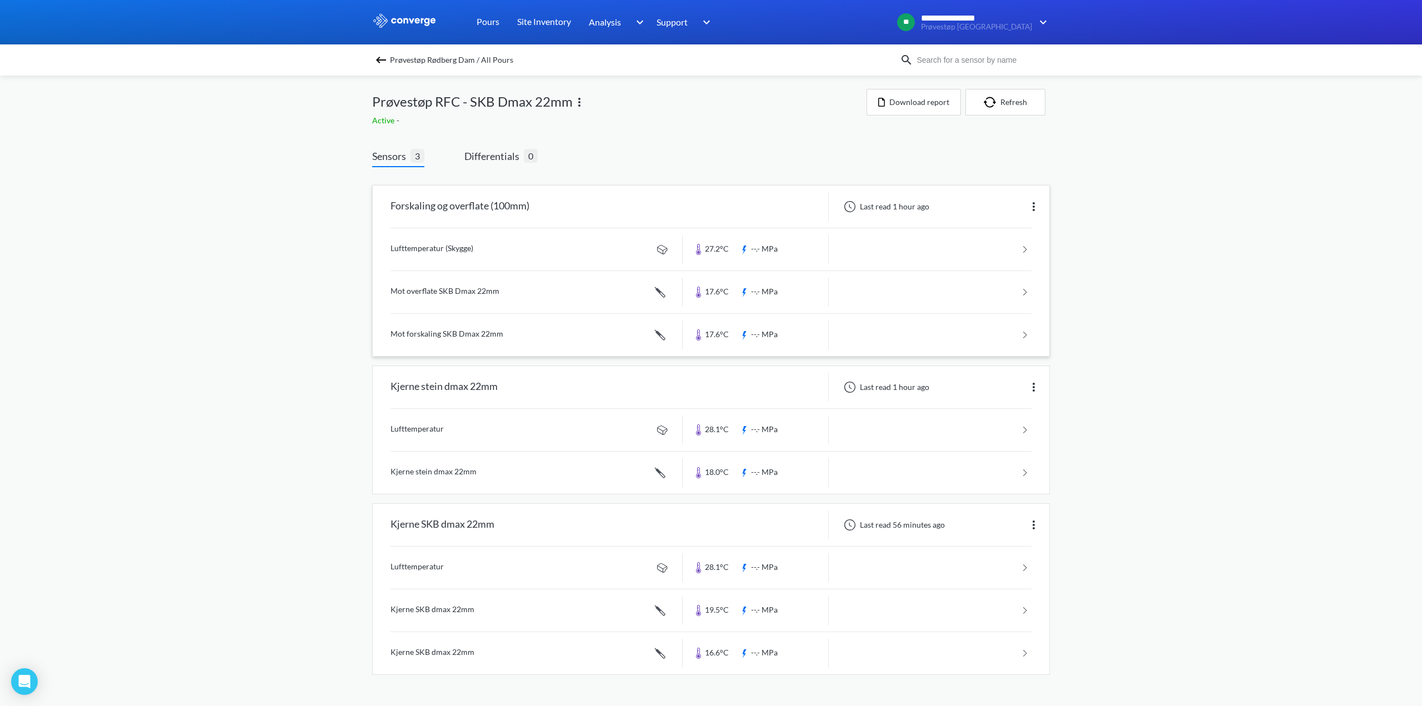
click at [534, 302] on link at bounding box center [710, 292] width 641 height 42
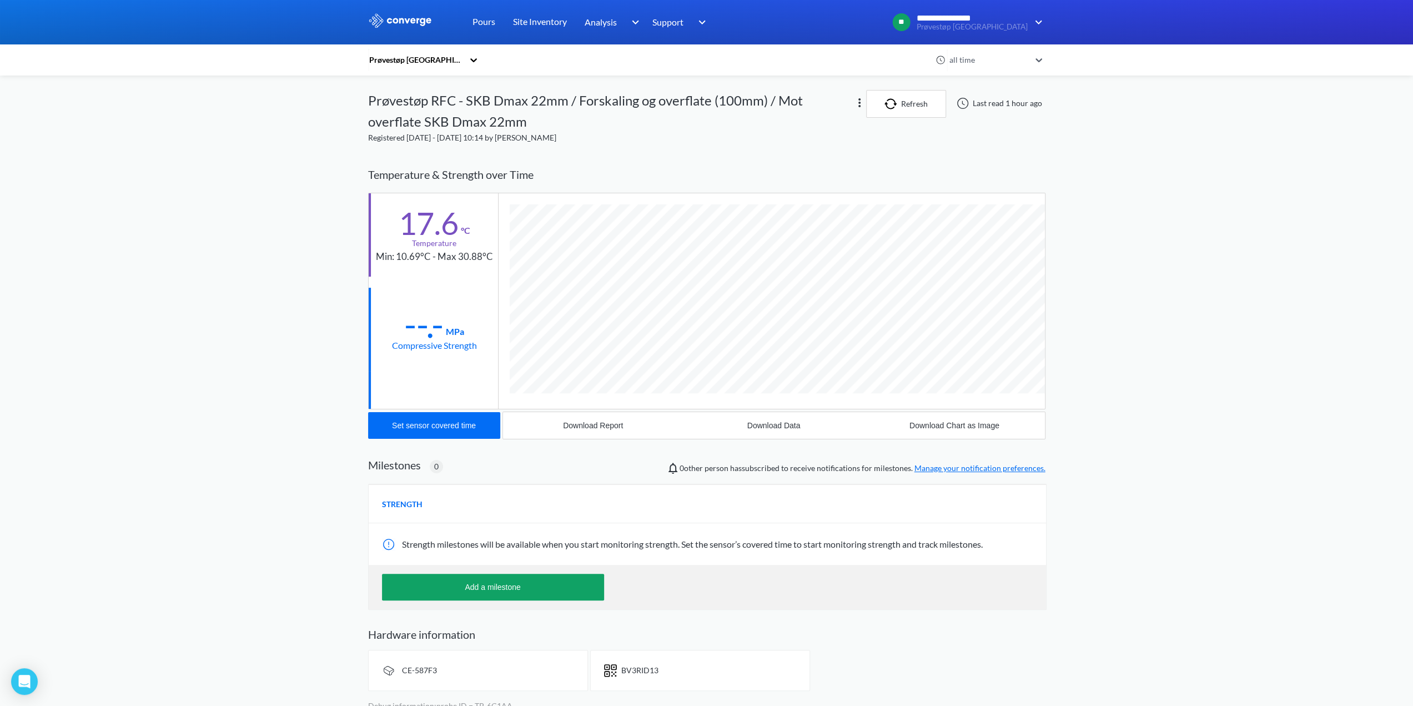
scroll to position [620, 677]
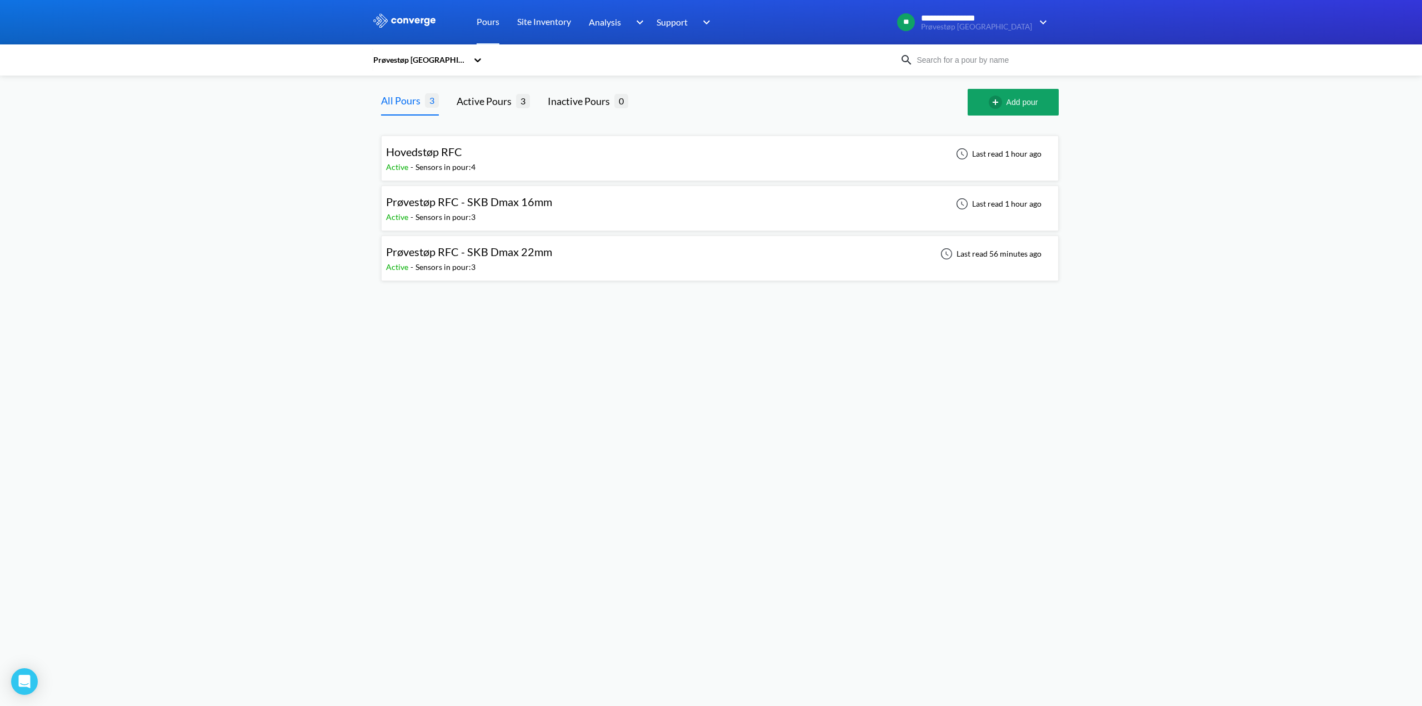
click at [526, 160] on div "Hovedstøp RFC Active - Sensors in pour: 4 Last read 1 hour ago" at bounding box center [719, 158] width 667 height 36
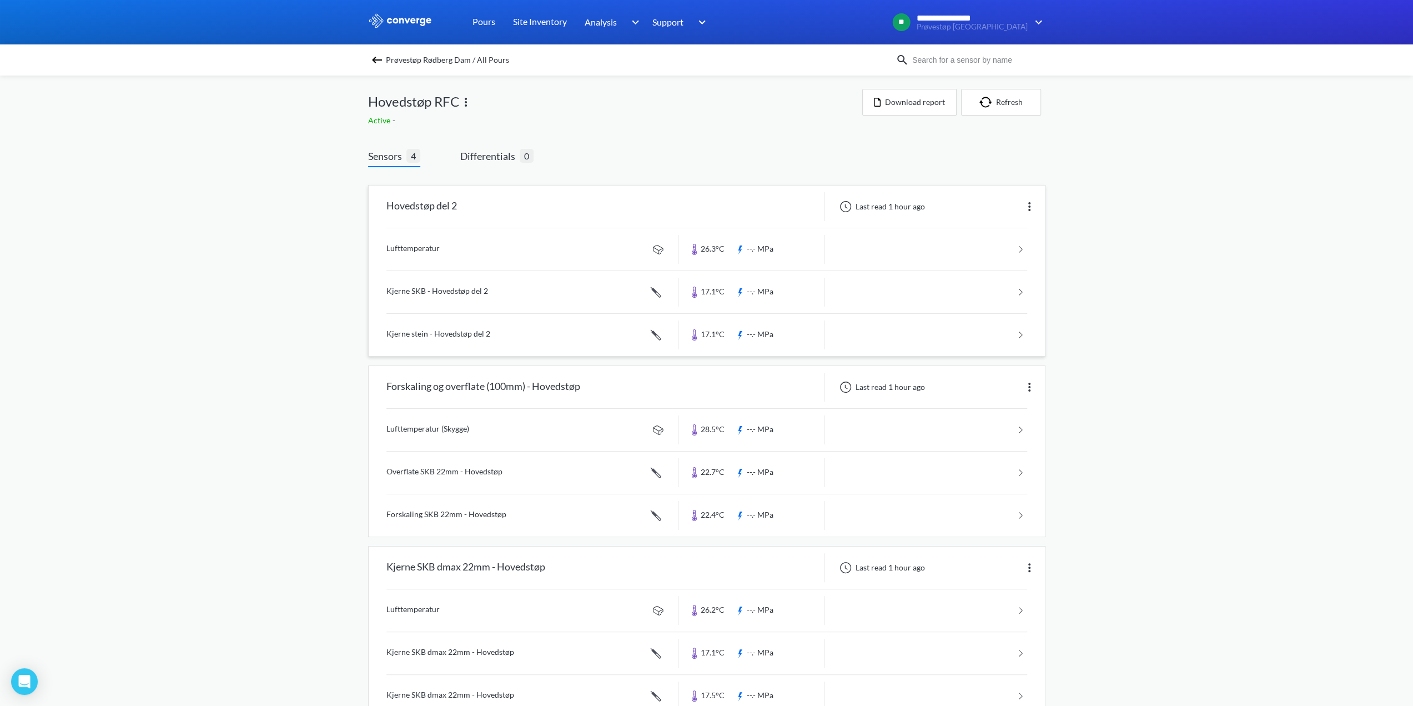
click at [525, 300] on link at bounding box center [706, 292] width 641 height 42
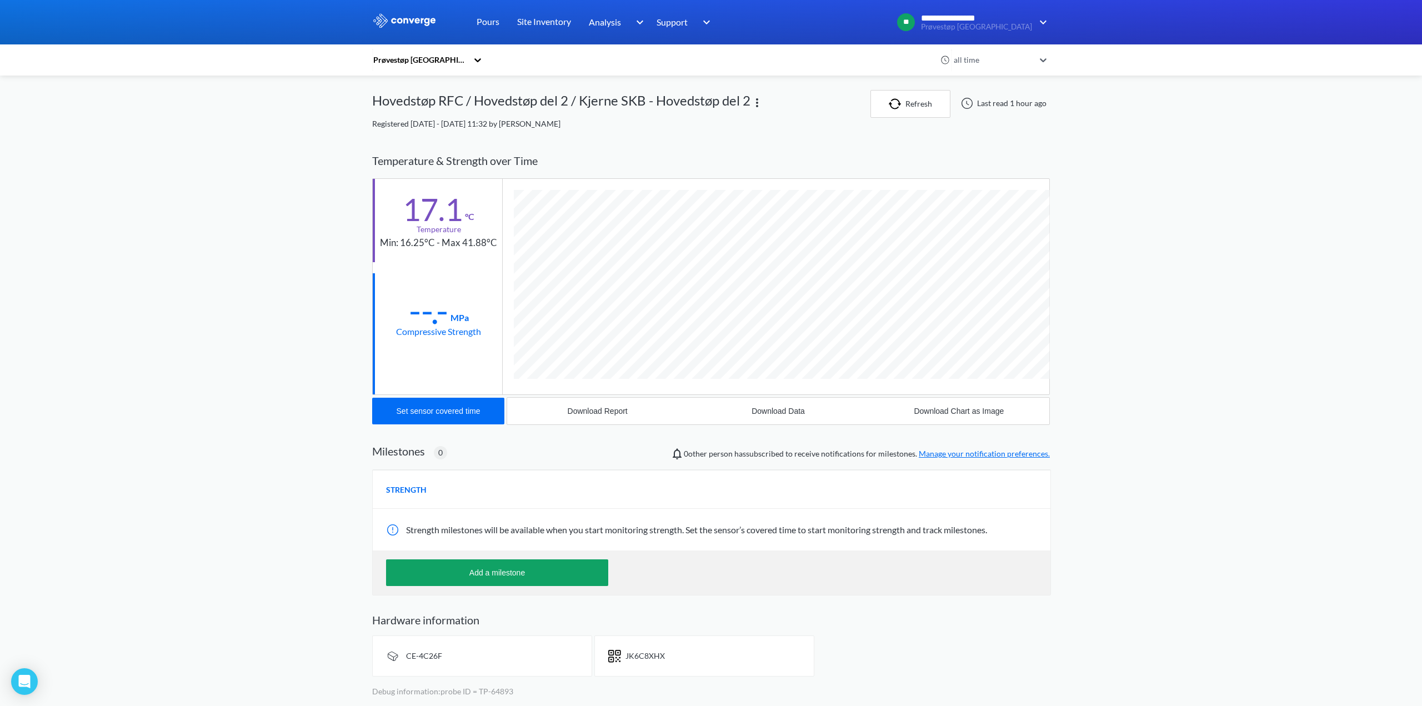
scroll to position [605, 677]
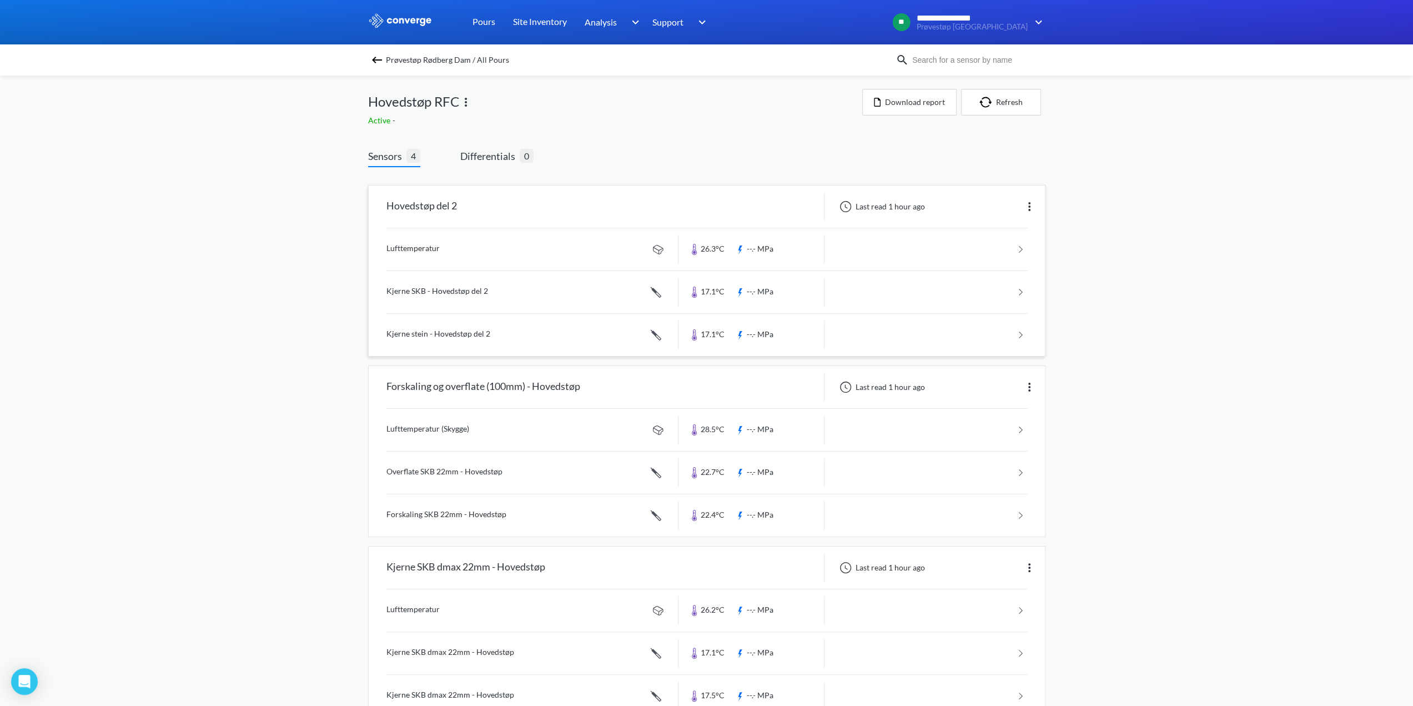
click at [482, 322] on link at bounding box center [706, 335] width 641 height 42
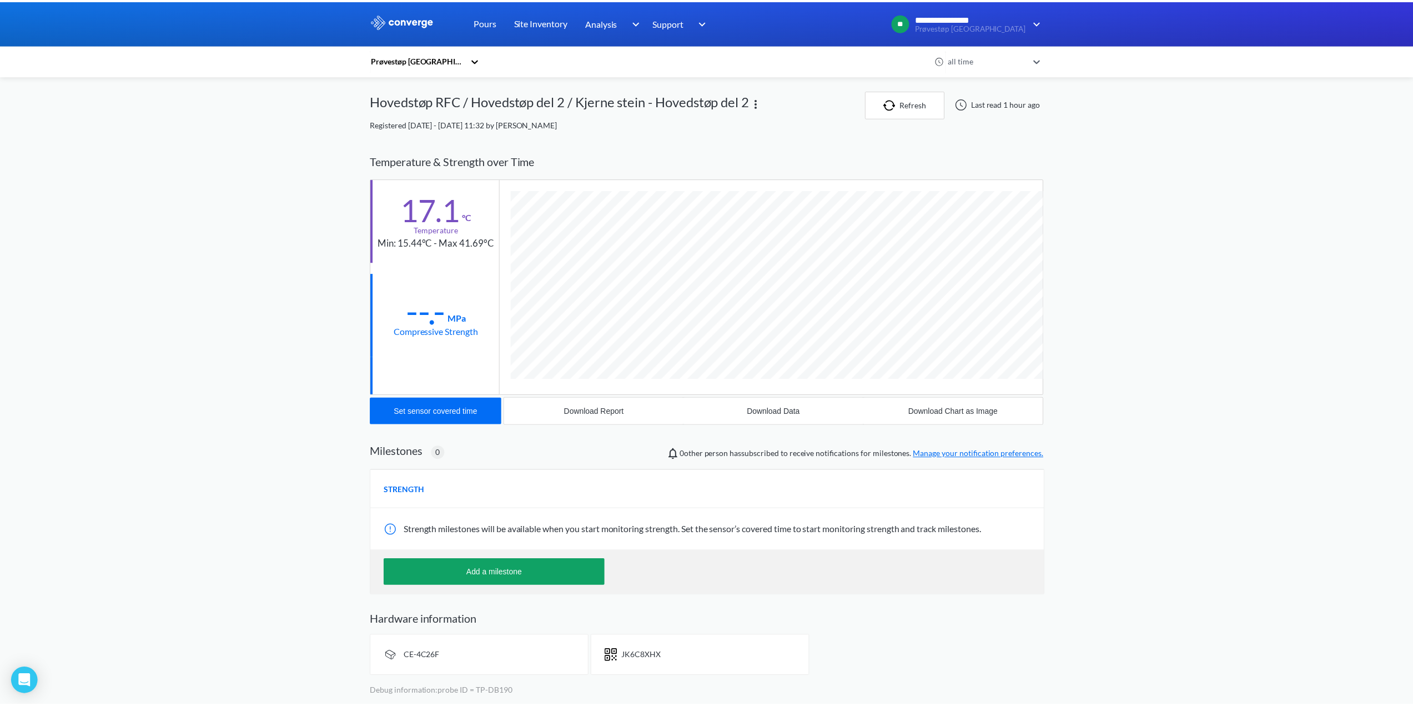
scroll to position [605, 677]
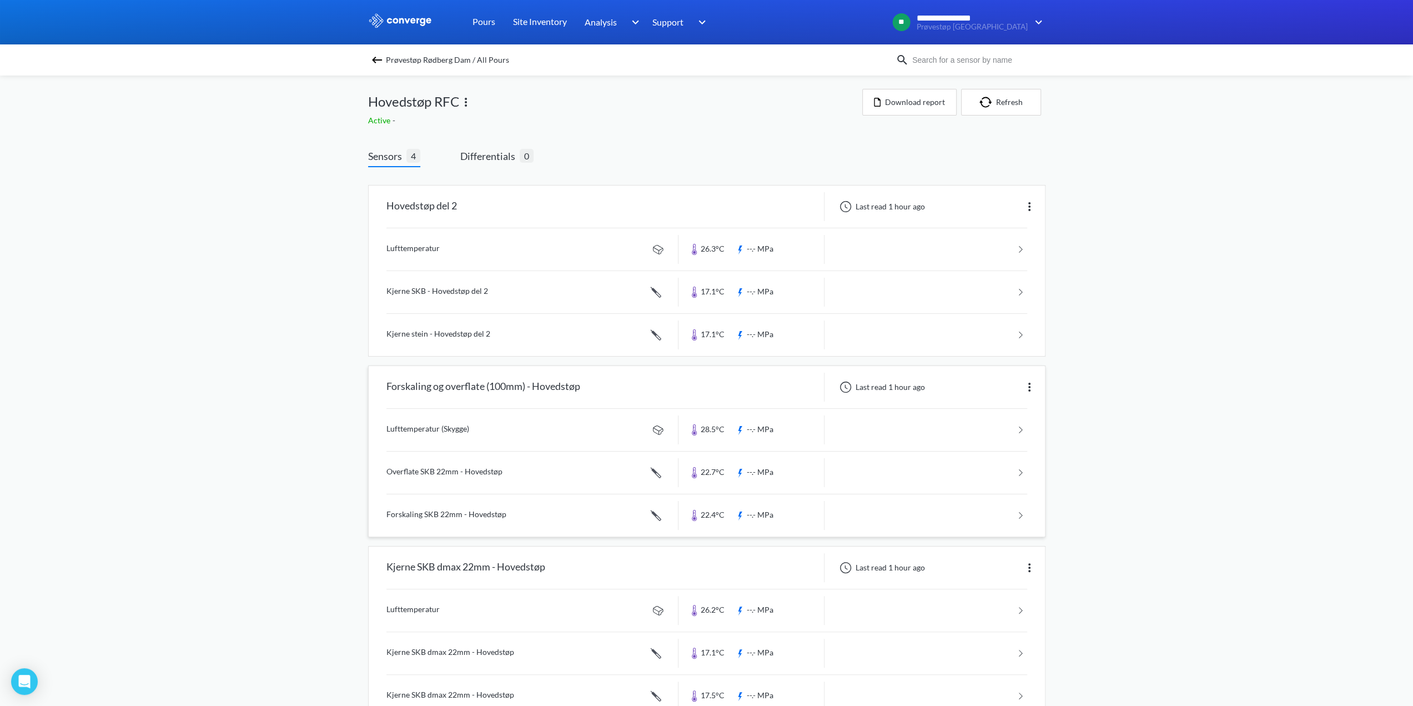
click at [554, 466] on link at bounding box center [706, 472] width 641 height 42
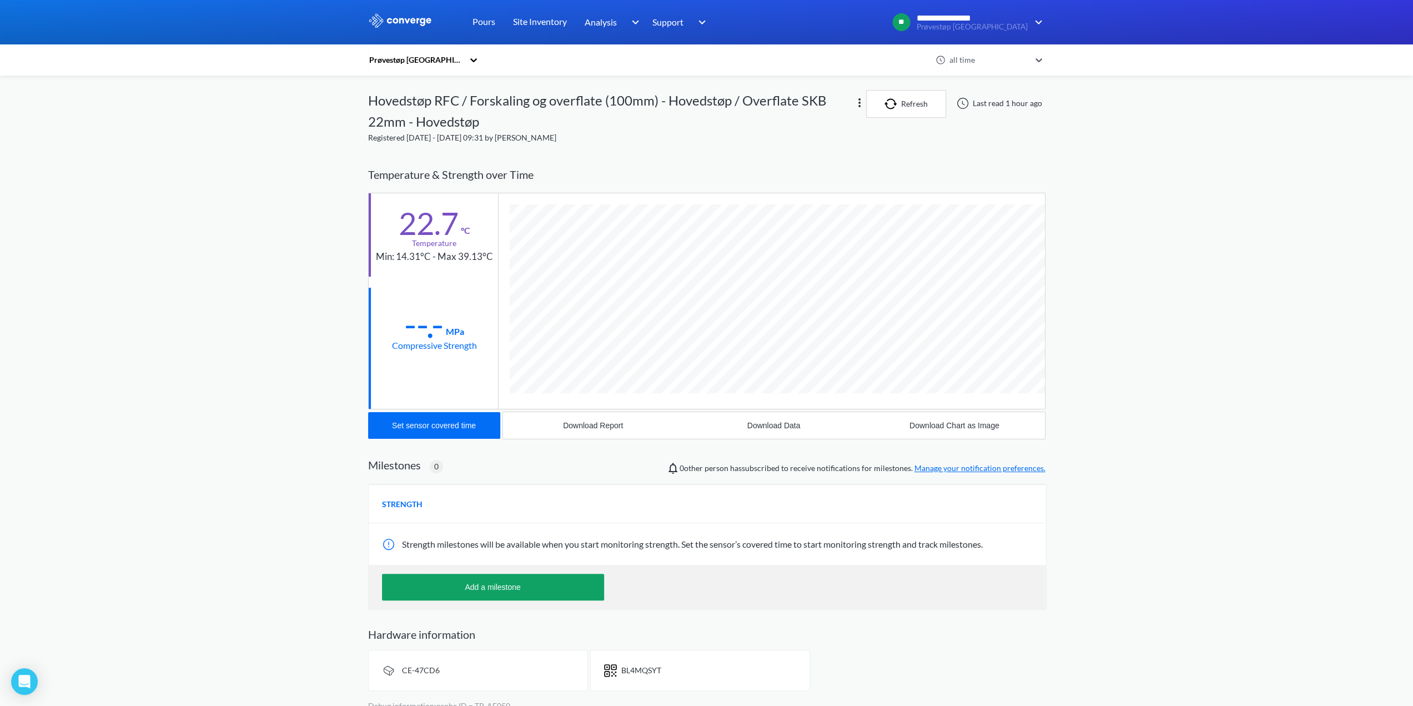
scroll to position [620, 677]
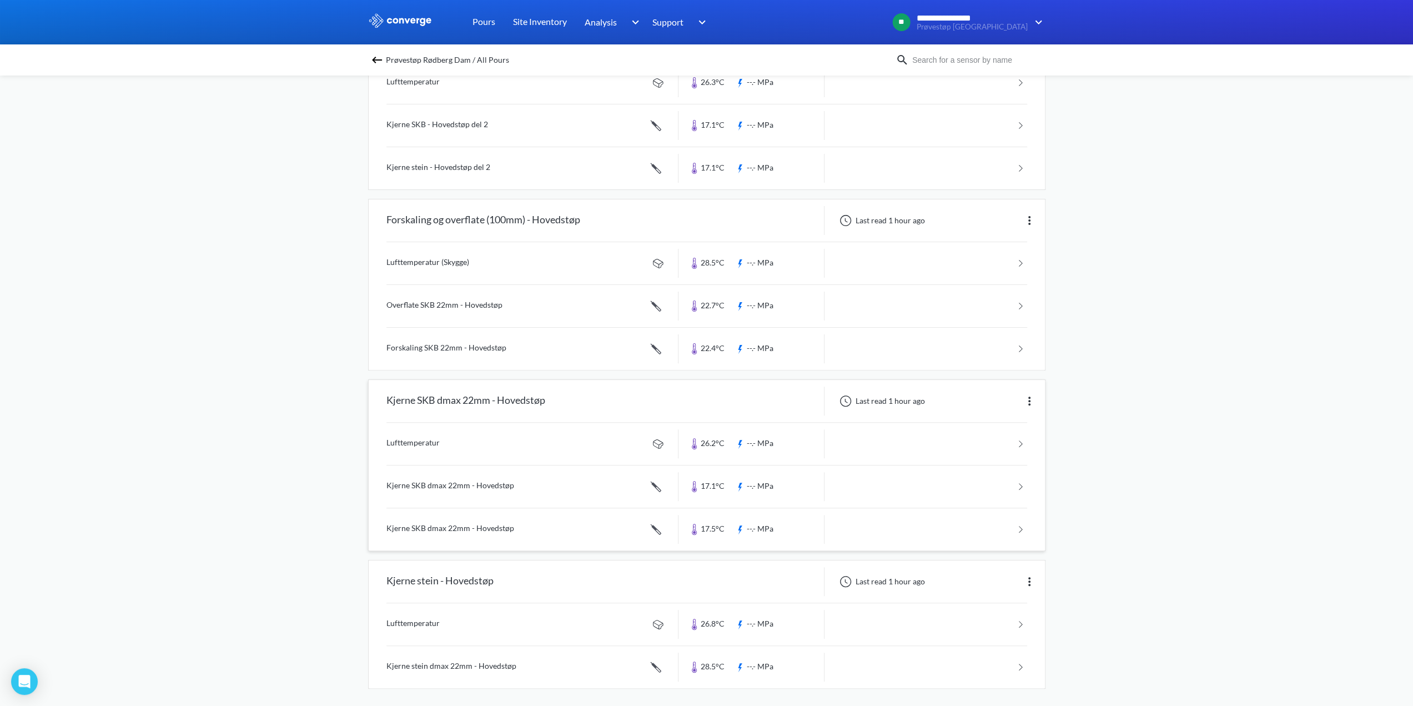
scroll to position [168, 0]
click at [478, 655] on link at bounding box center [706, 666] width 641 height 42
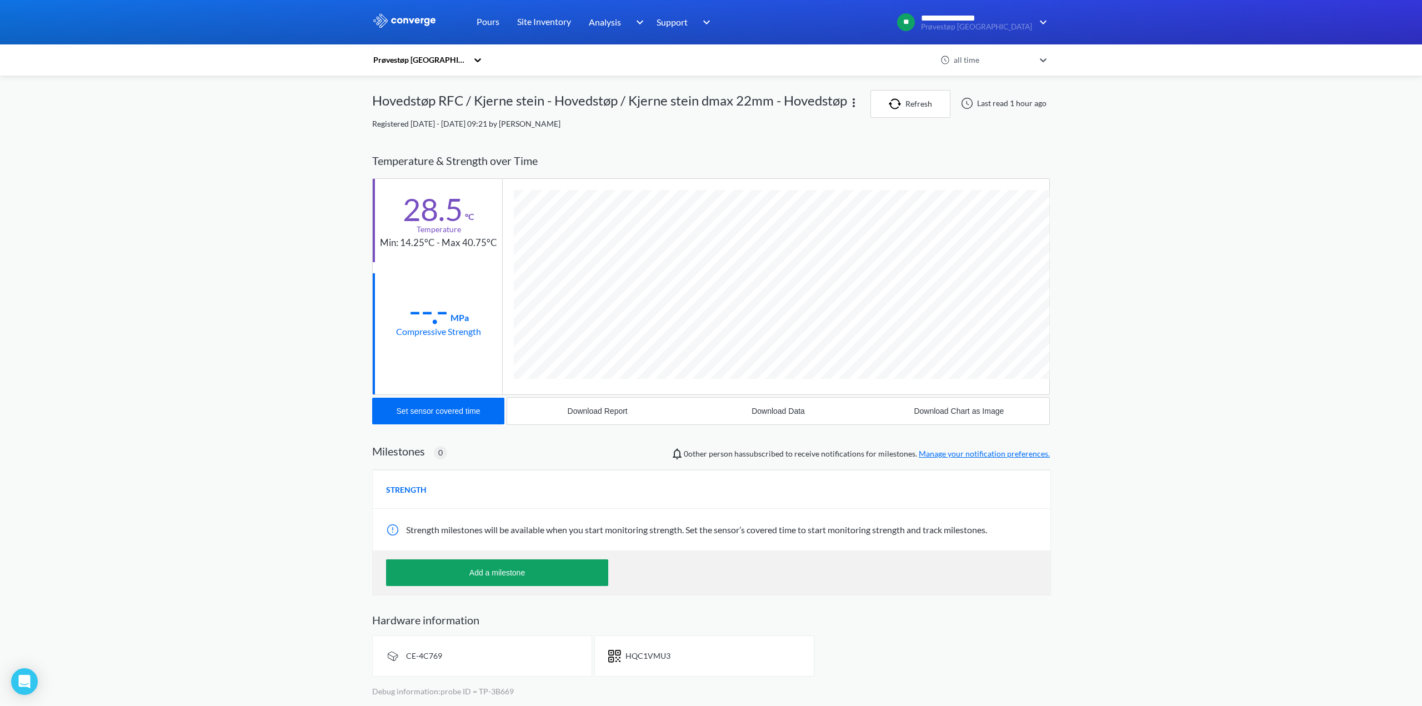
scroll to position [605, 677]
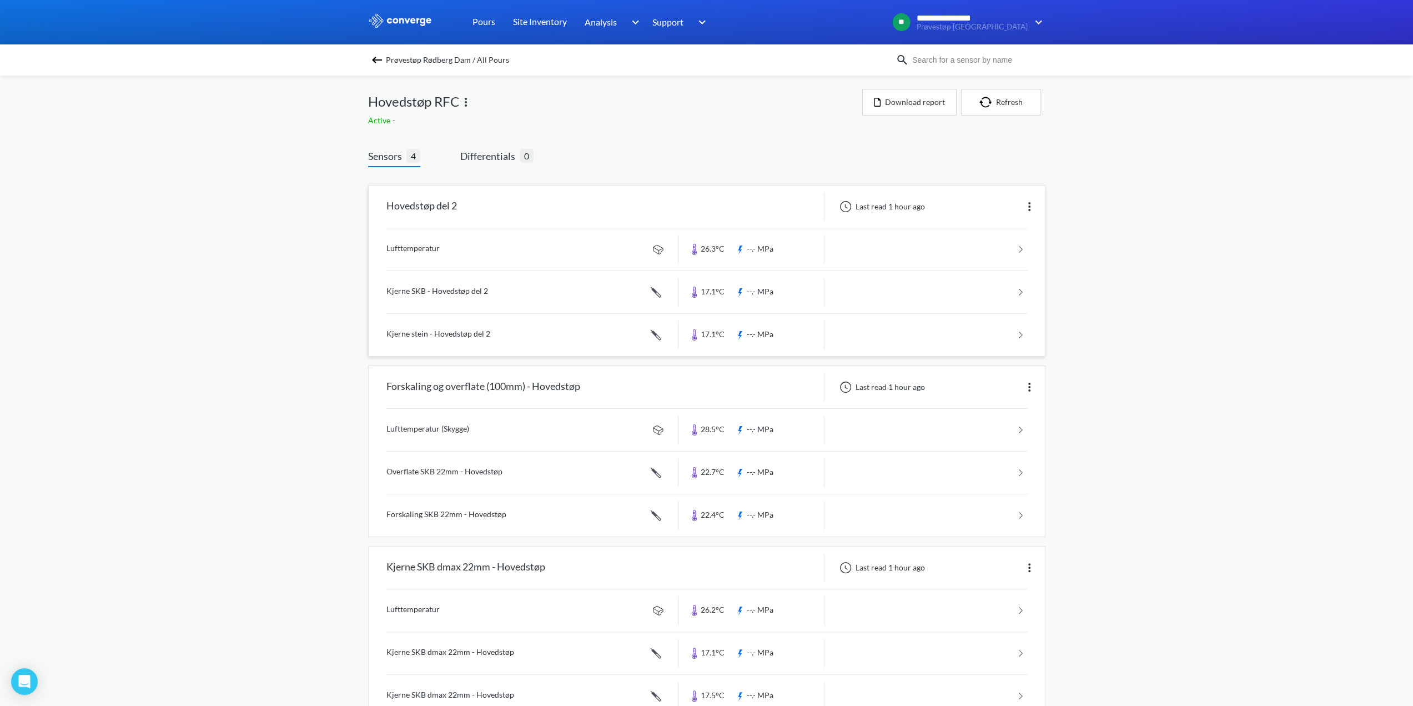
click at [525, 335] on link at bounding box center [706, 335] width 641 height 42
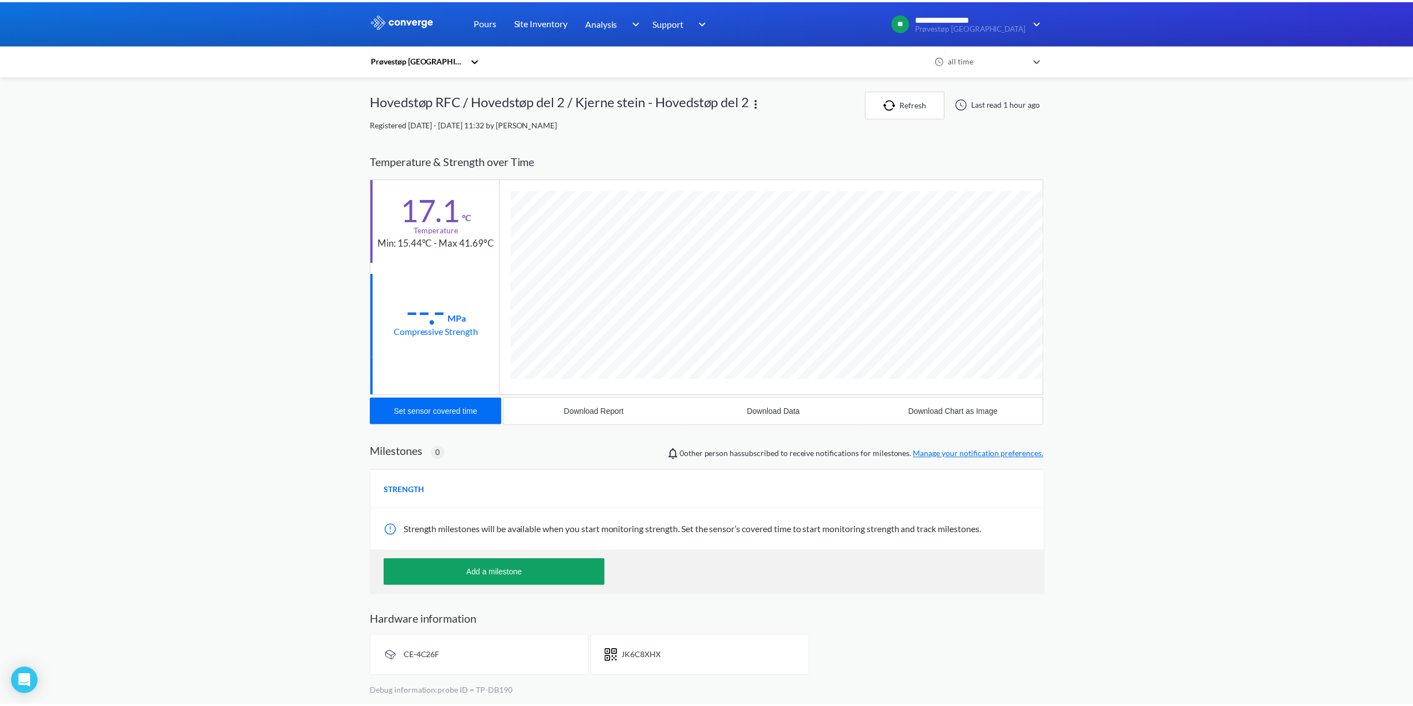
scroll to position [605, 677]
